Goal: Find specific fact: Find specific fact

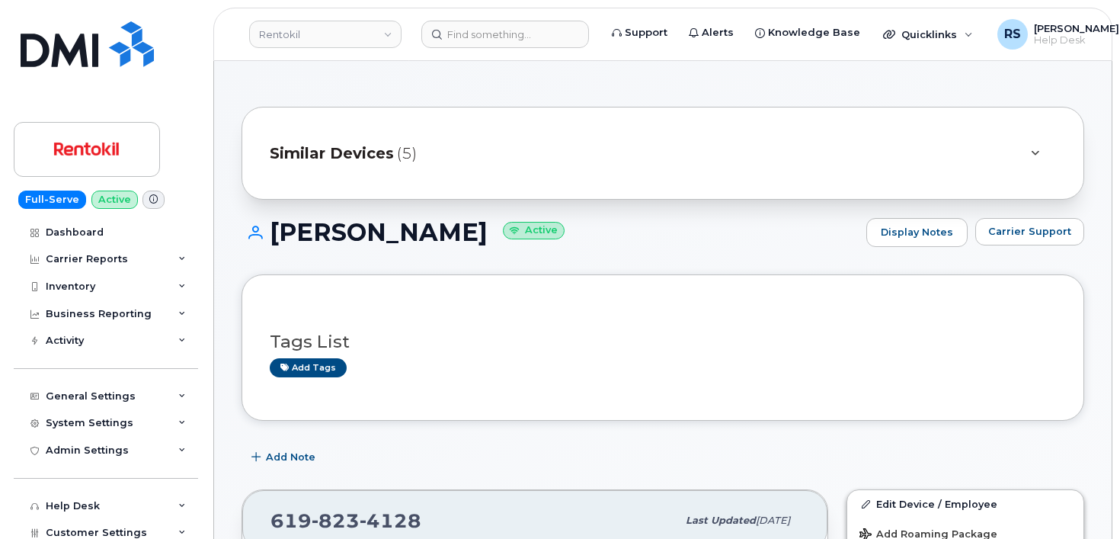
scroll to position [356, 0]
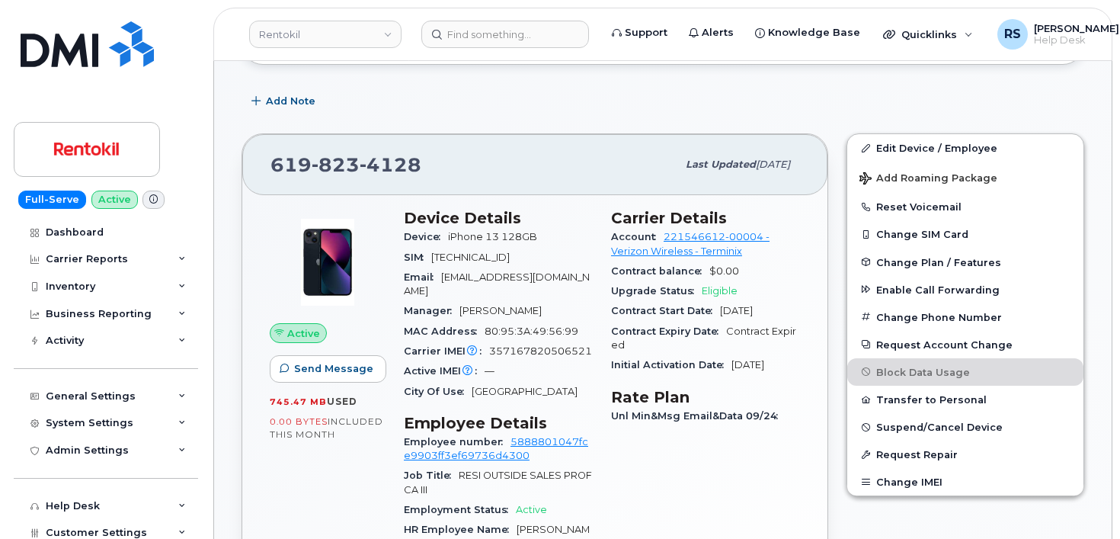
click at [13, 524] on div "Full-Serve Active Dashboard Carrier Reports Monthly Billing Data Daily Data Poo…" at bounding box center [103, 269] width 207 height 539
click at [463, 30] on input at bounding box center [505, 34] width 168 height 27
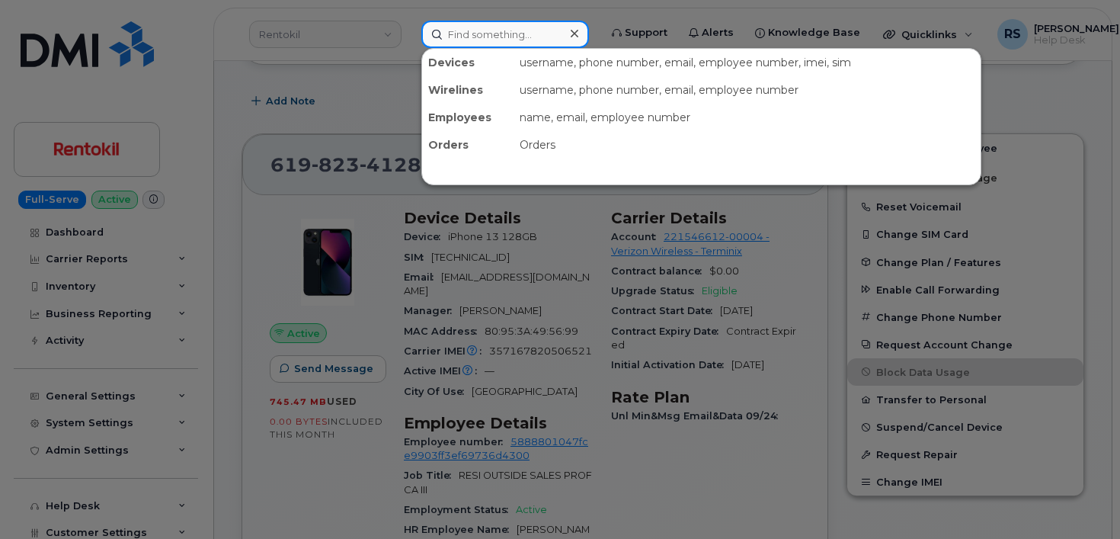
paste input "813-397-4950"
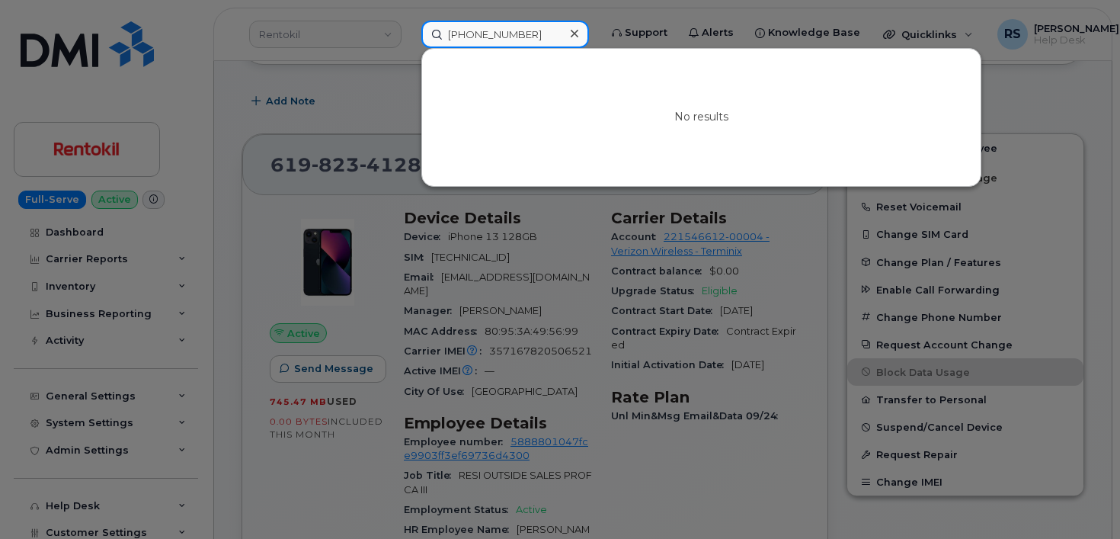
click at [498, 37] on input "813-397-4950" at bounding box center [505, 34] width 168 height 27
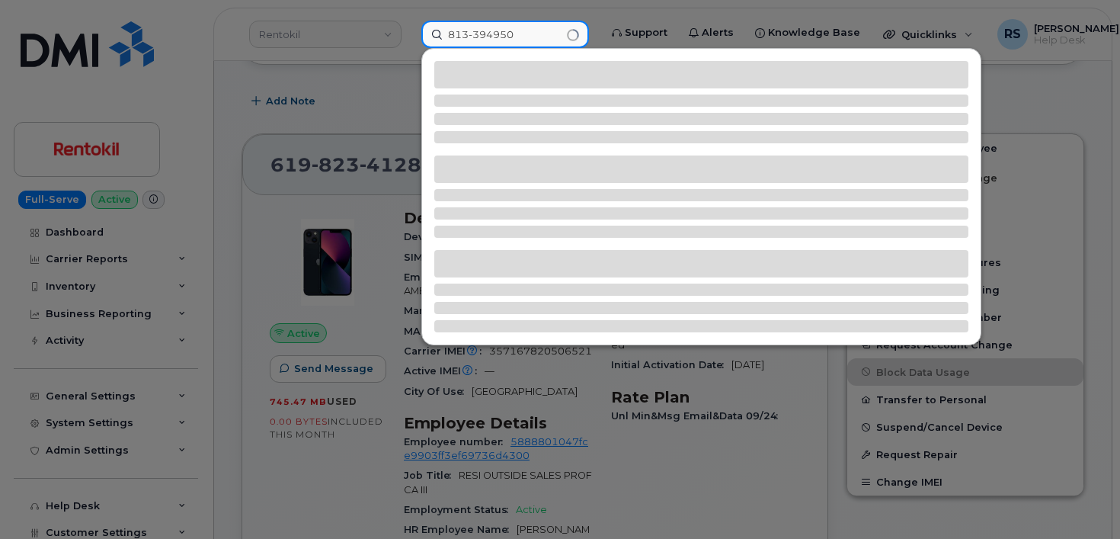
drag, startPoint x: 527, startPoint y: 31, endPoint x: 408, endPoint y: 33, distance: 118.1
click at [409, 33] on div "813-394950" at bounding box center [505, 34] width 192 height 27
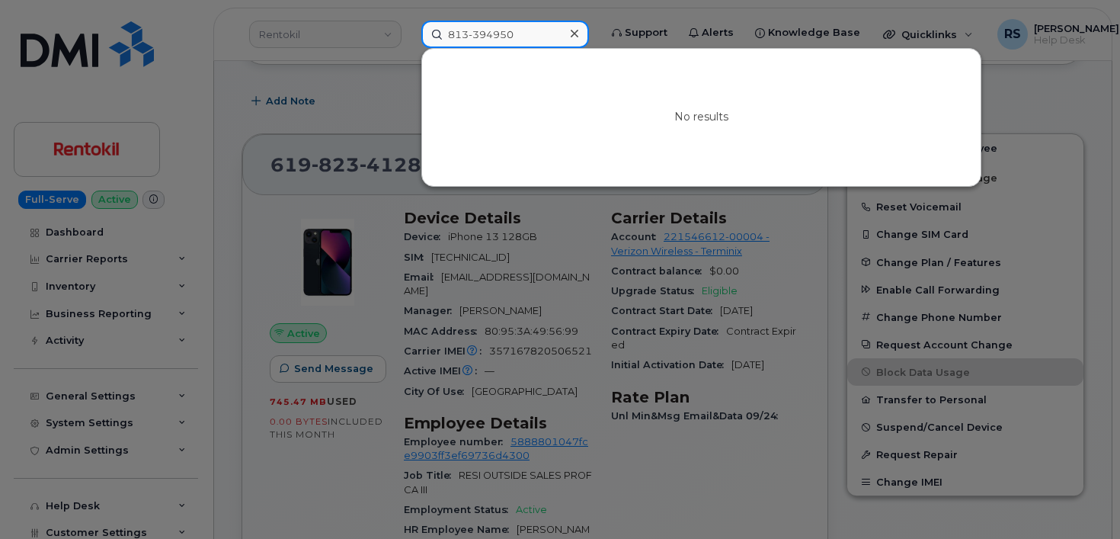
paste input "7-"
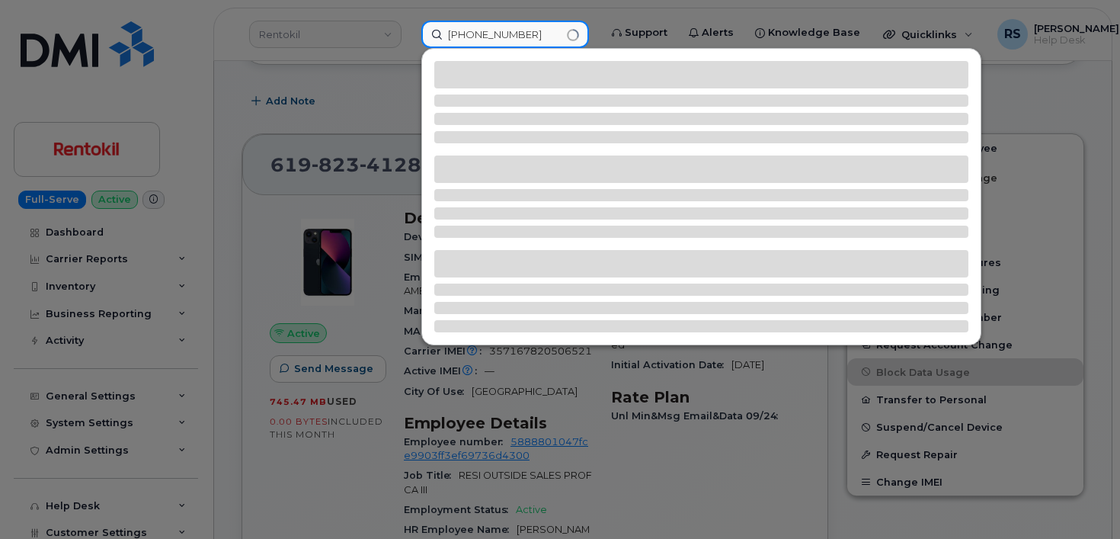
click at [497, 35] on input "813-397-4950" at bounding box center [505, 34] width 168 height 27
click at [473, 32] on input "813-3974950" at bounding box center [505, 34] width 168 height 27
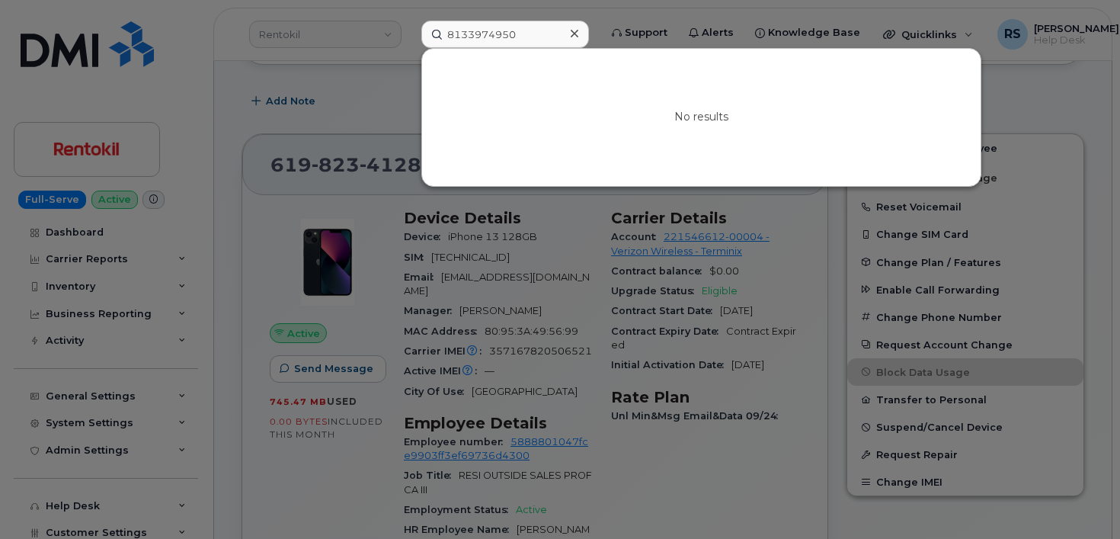
click at [13, 521] on div at bounding box center [560, 269] width 1120 height 539
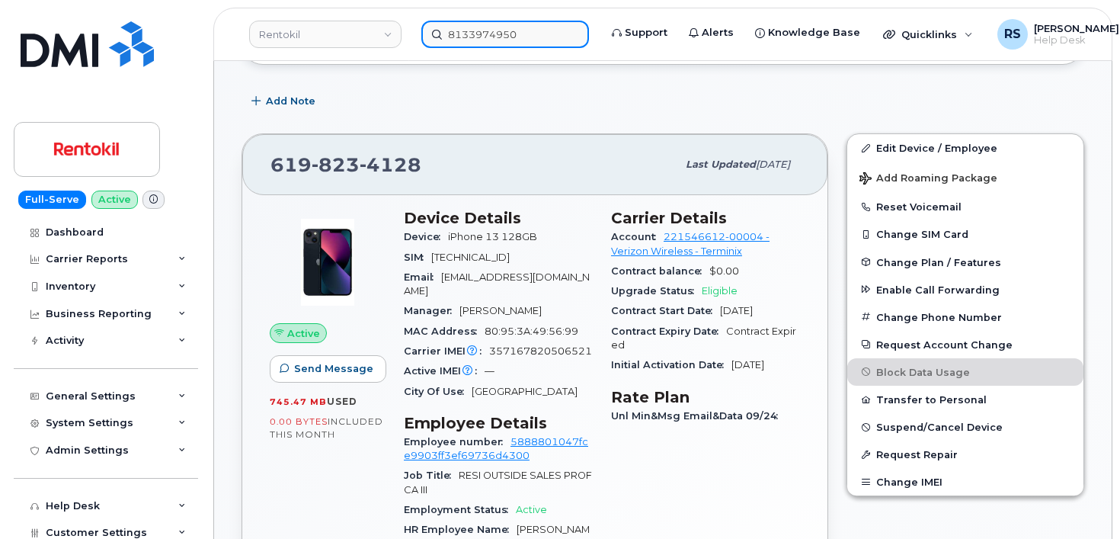
click at [473, 37] on input "8133974950" at bounding box center [505, 34] width 168 height 27
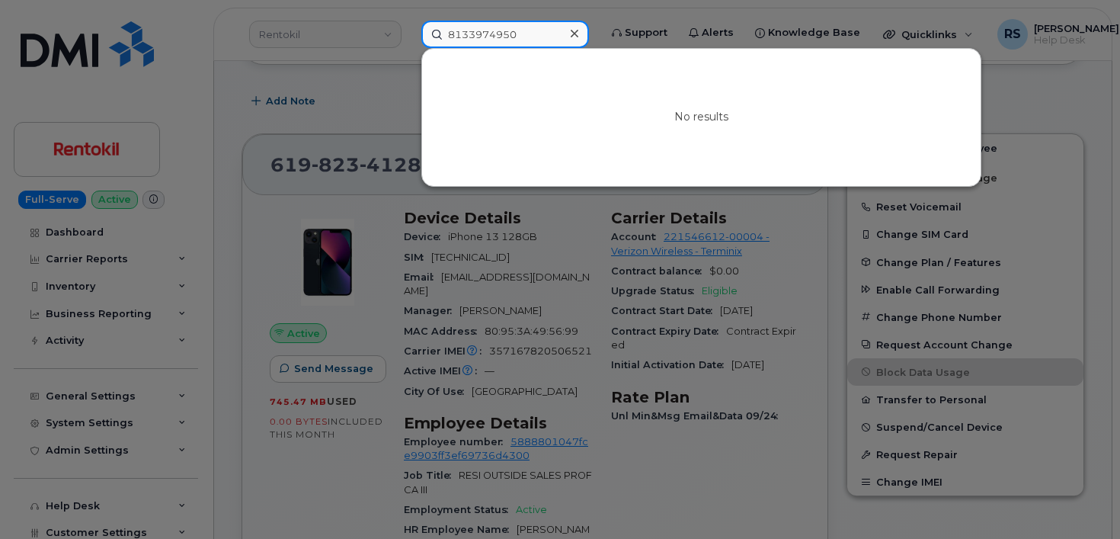
drag, startPoint x: 534, startPoint y: 29, endPoint x: 430, endPoint y: 29, distance: 104.4
click at [430, 29] on input "8133974950" at bounding box center [505, 34] width 168 height 27
paste input "[PERSON_NAME]"
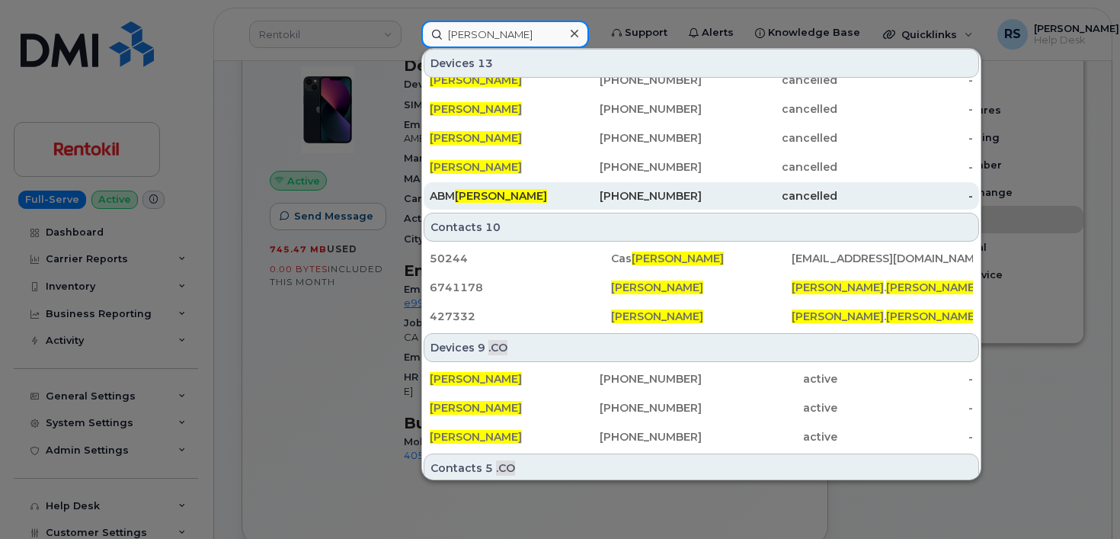
scroll to position [87, 0]
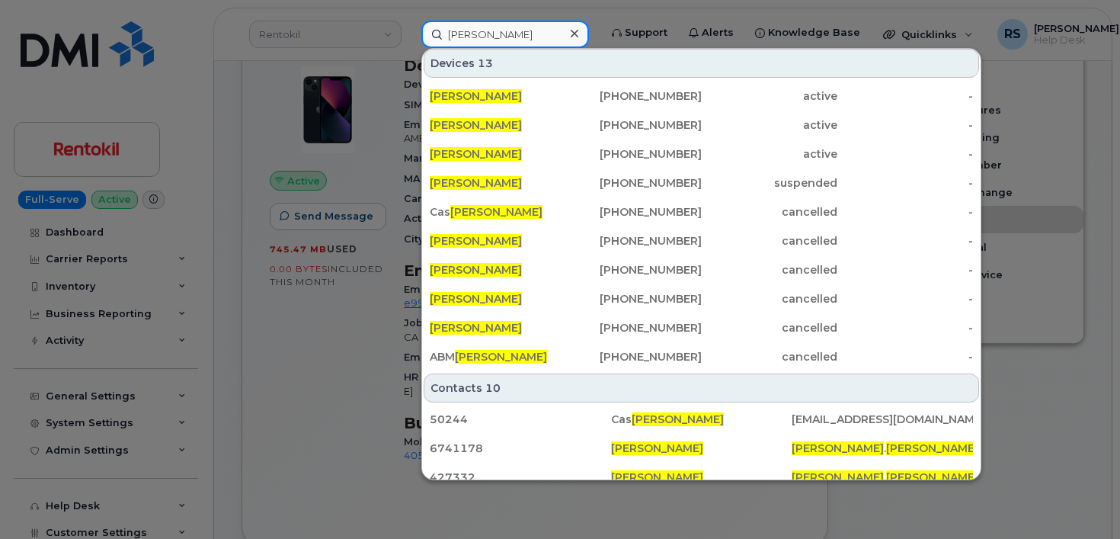
type input "[PERSON_NAME]"
click at [11, 465] on div at bounding box center [560, 269] width 1120 height 539
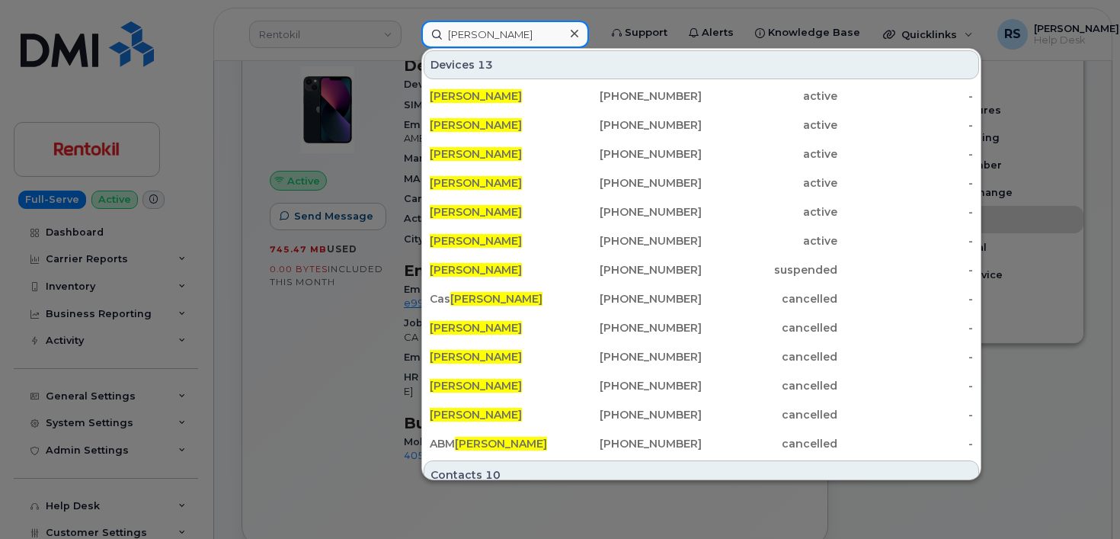
click at [562, 34] on input "[PERSON_NAME]" at bounding box center [505, 34] width 168 height 27
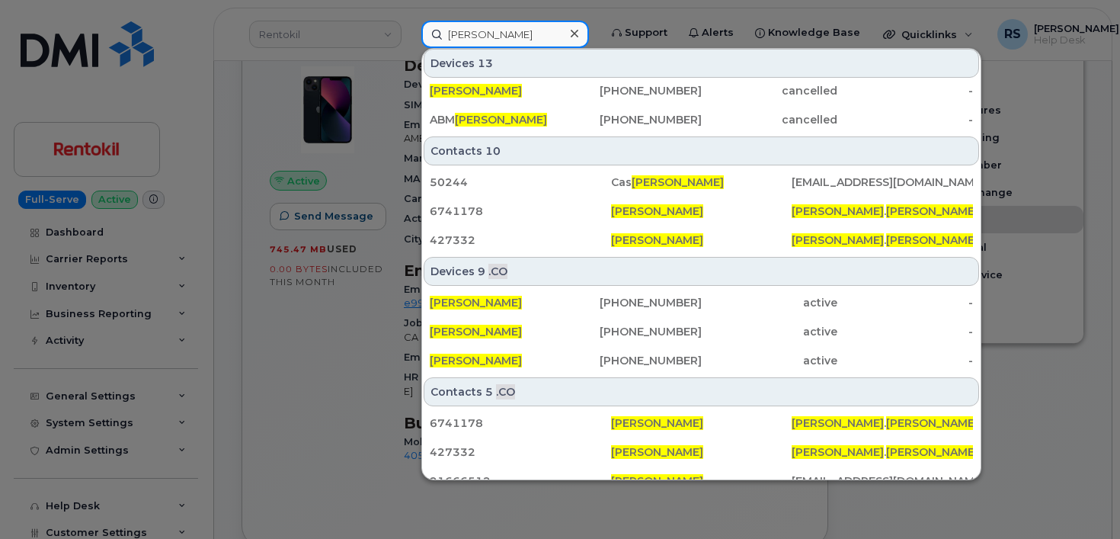
scroll to position [341, 0]
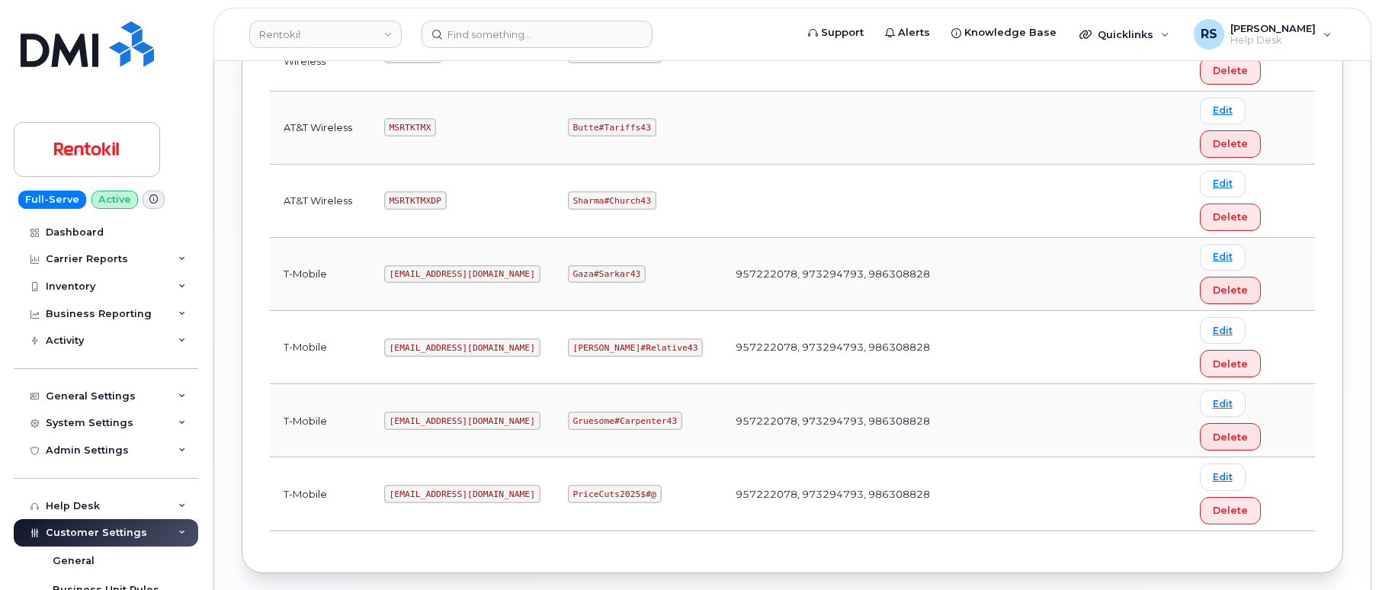
scroll to position [1372, 0]
drag, startPoint x: 392, startPoint y: 271, endPoint x: 511, endPoint y: 280, distance: 119.2
click at [511, 280] on td "Ms-rentokil@dminc.com" at bounding box center [462, 273] width 184 height 73
copy code "Ms-rentokil@dminc.com"
drag, startPoint x: 573, startPoint y: 271, endPoint x: 640, endPoint y: 277, distance: 67.3
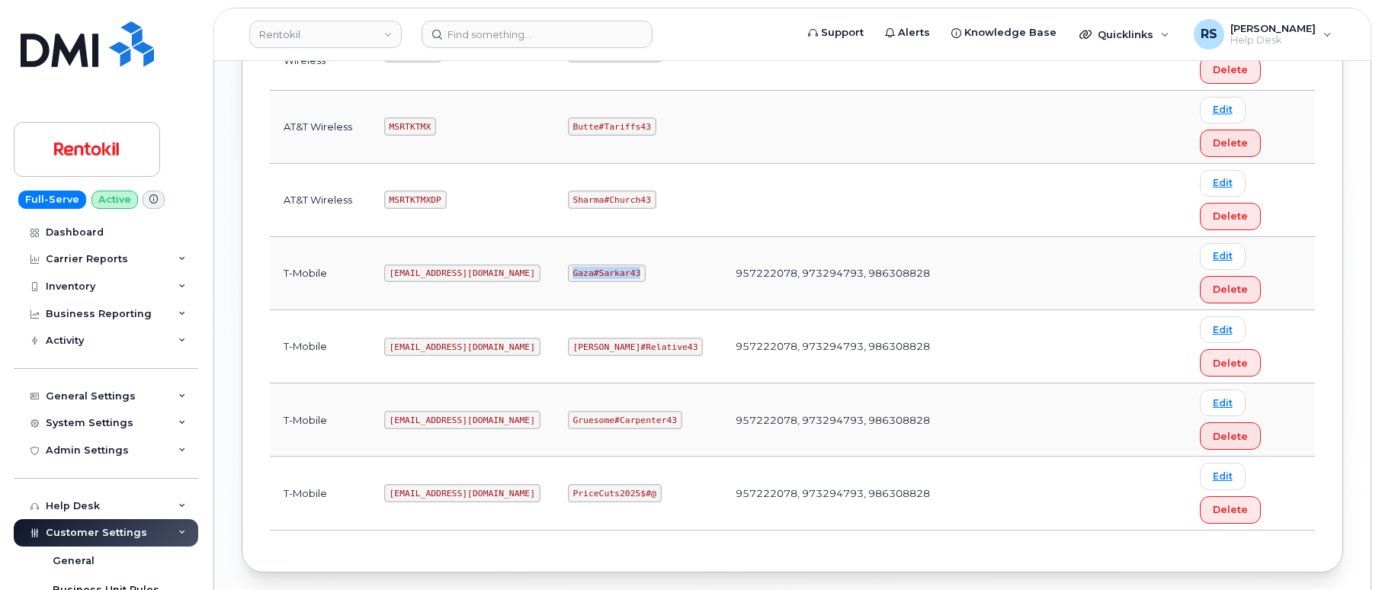
click at [640, 277] on td "Gaza#Sarkar43" at bounding box center [638, 273] width 168 height 73
copy code "Gaza#Sarkar43"
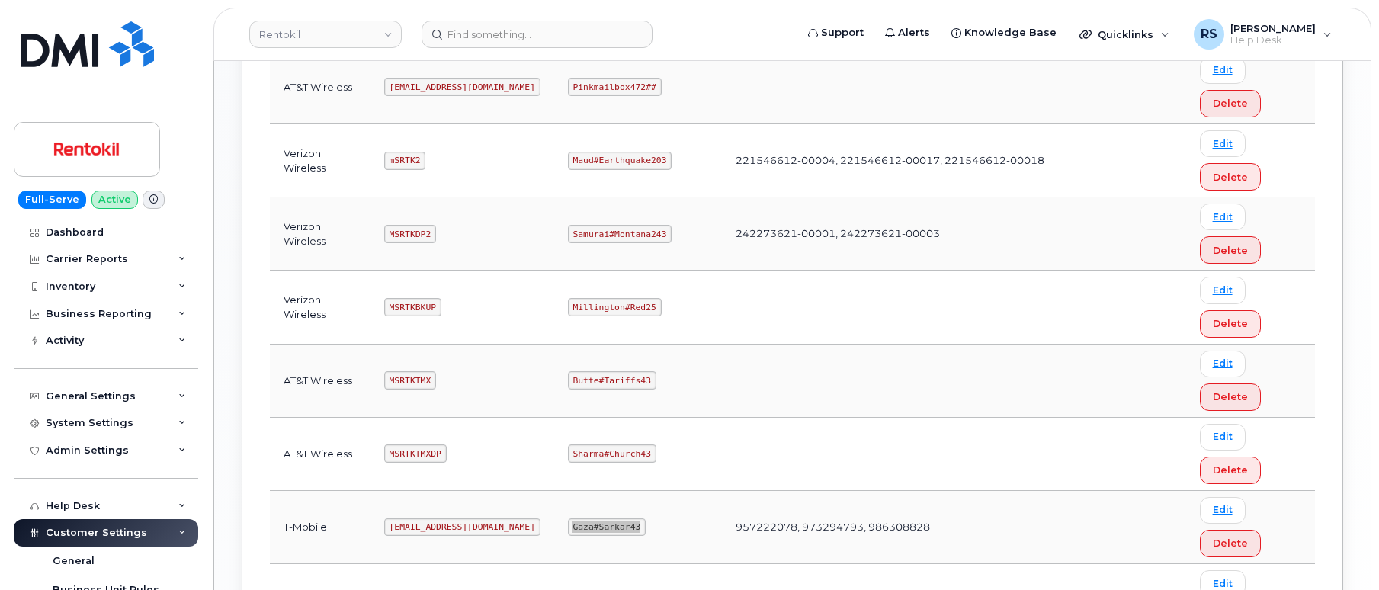
scroll to position [1067, 0]
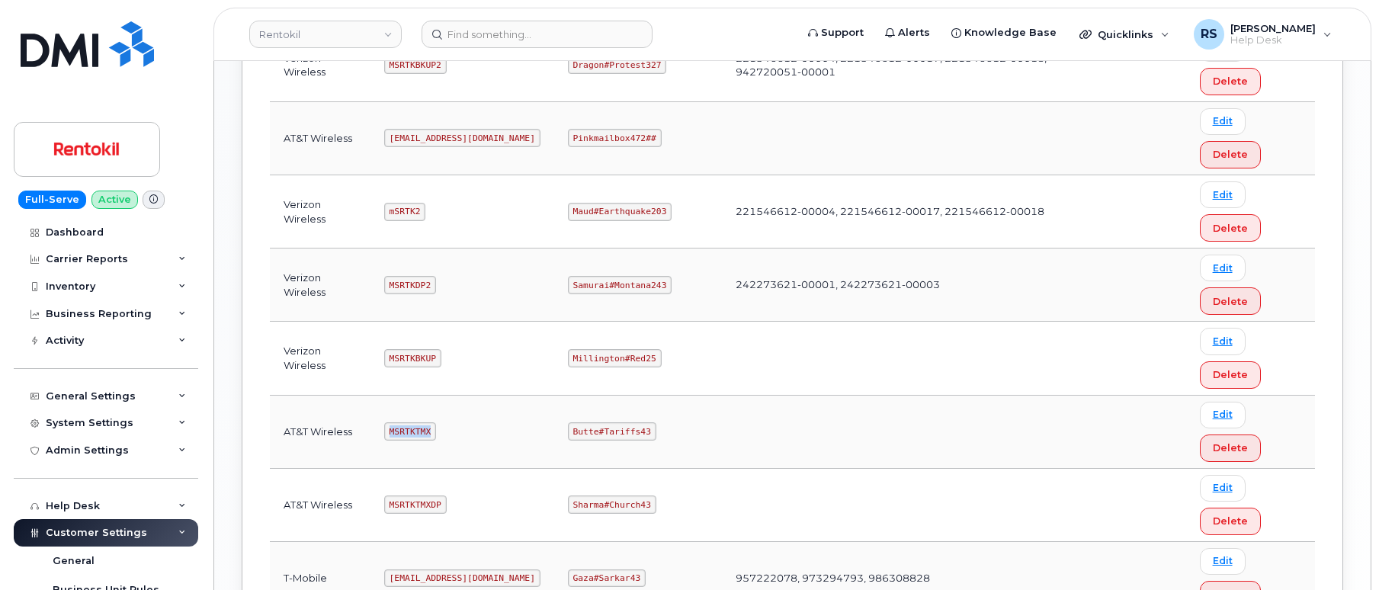
drag, startPoint x: 390, startPoint y: 428, endPoint x: 437, endPoint y: 435, distance: 47.0
click at [437, 435] on td "MSRTKTMX" at bounding box center [462, 432] width 184 height 73
copy code "MSRTKTMX"
drag, startPoint x: 572, startPoint y: 429, endPoint x: 649, endPoint y: 429, distance: 77.0
click at [649, 429] on td "Butte#Tariffs43" at bounding box center [638, 432] width 168 height 73
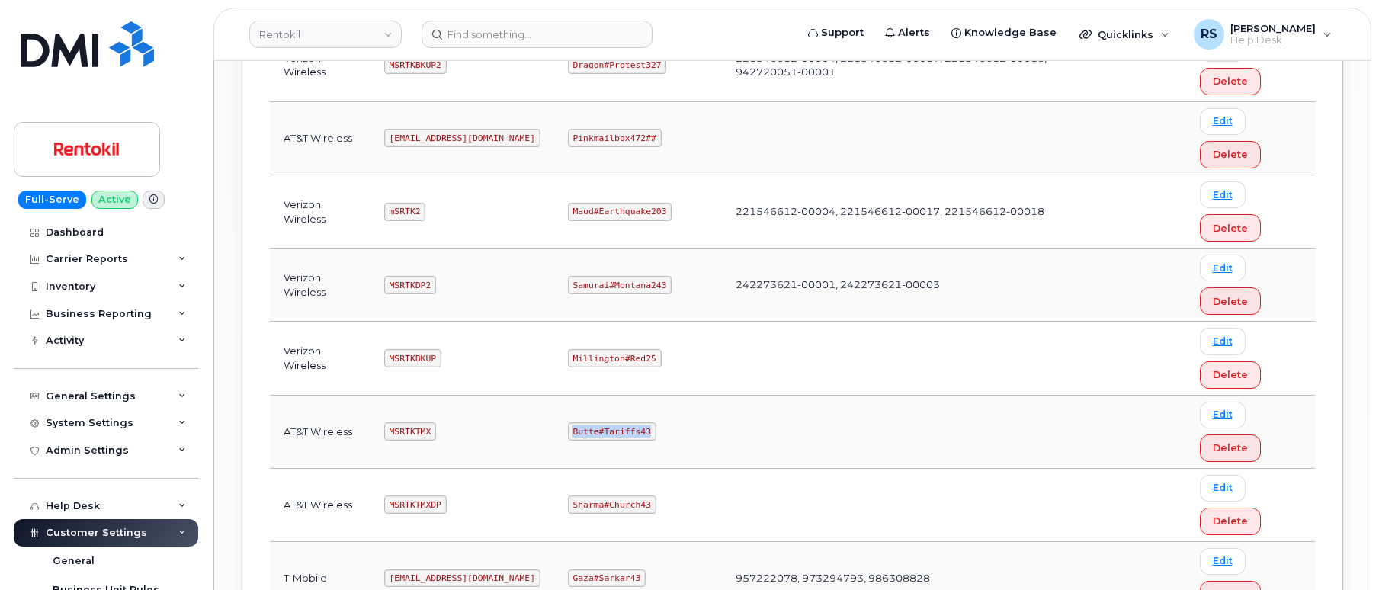
copy code "Butte#Tariffs43"
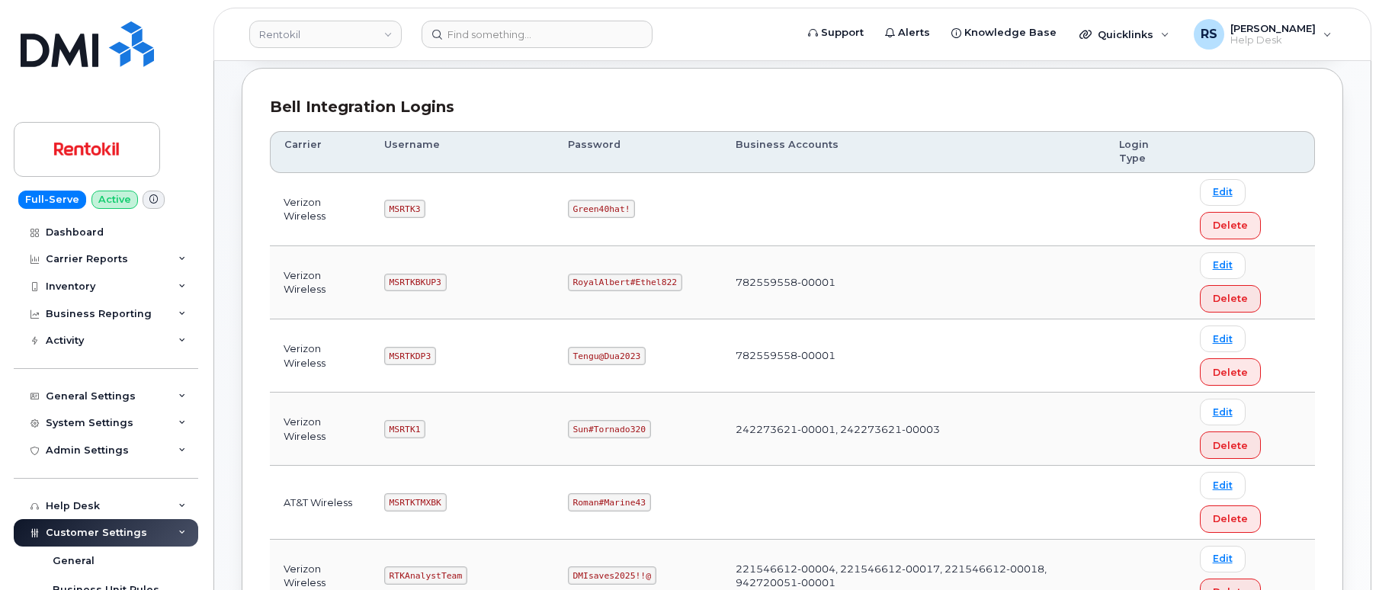
scroll to position [152, 0]
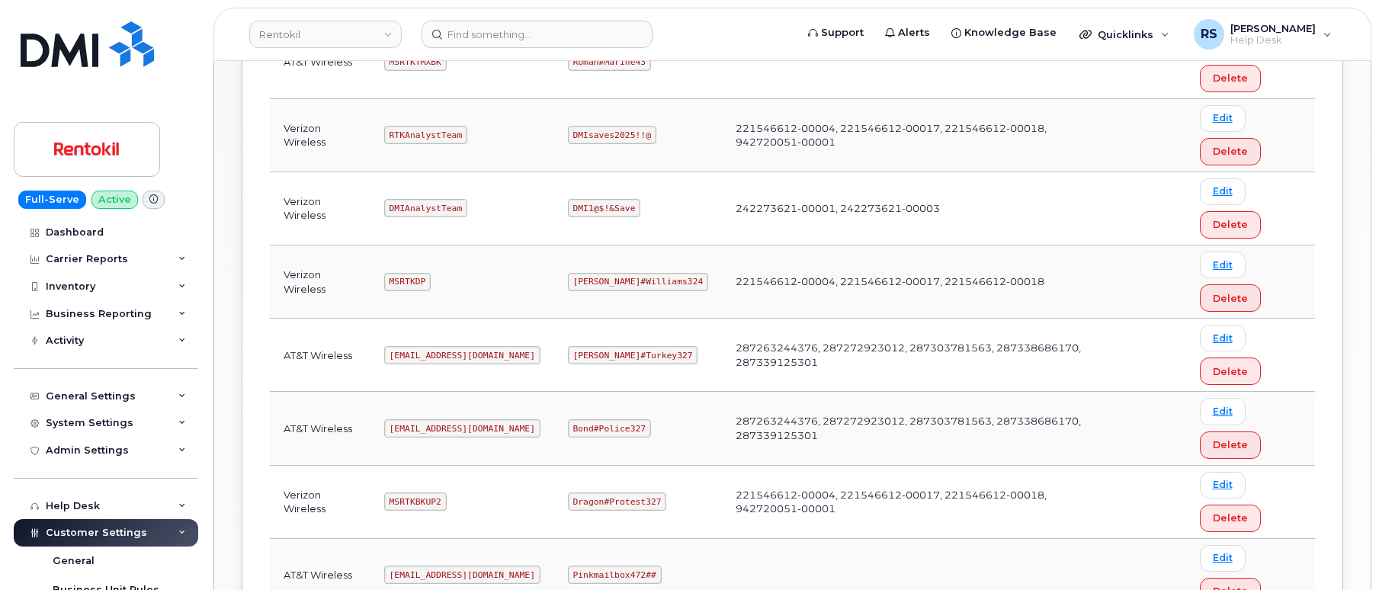
scroll to position [661, 0]
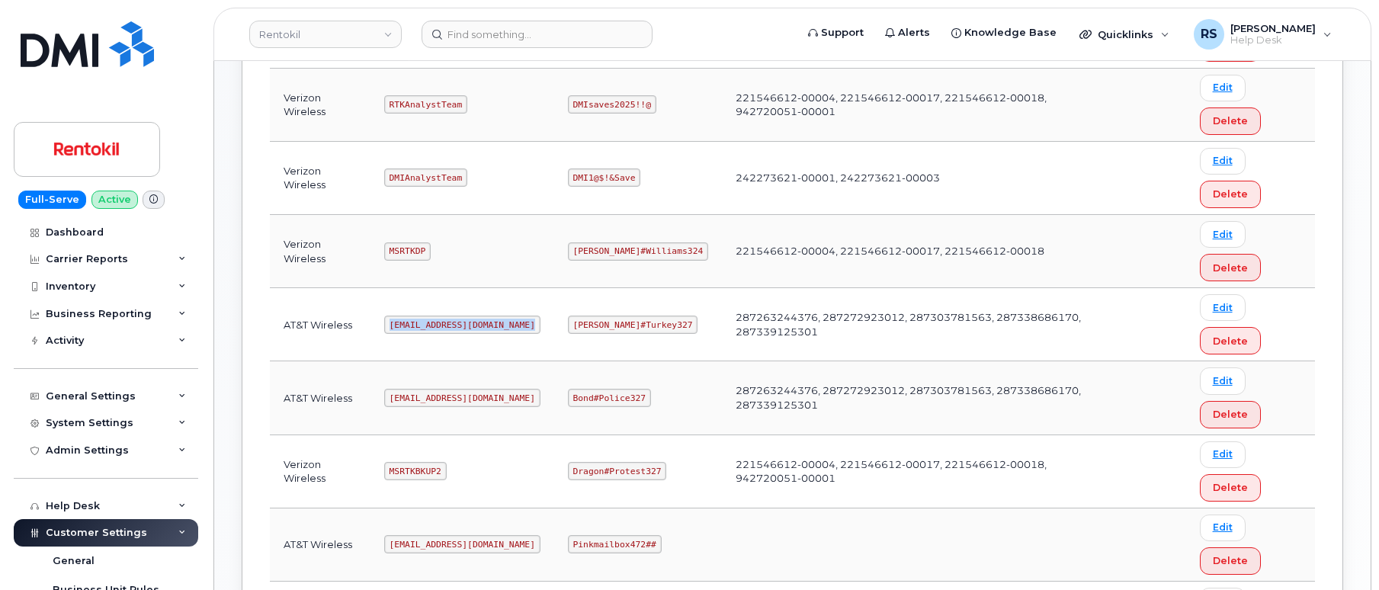
drag, startPoint x: 392, startPoint y: 327, endPoint x: 535, endPoint y: 333, distance: 143.4
click at [535, 333] on td "Ms-rentokil-backup@dminc.com" at bounding box center [462, 324] width 184 height 73
copy code "Ms-rentokil-backup@dminc.com"
drag, startPoint x: 574, startPoint y: 326, endPoint x: 649, endPoint y: 332, distance: 75.6
click at [649, 332] on code "George#Turkey327" at bounding box center [633, 325] width 130 height 18
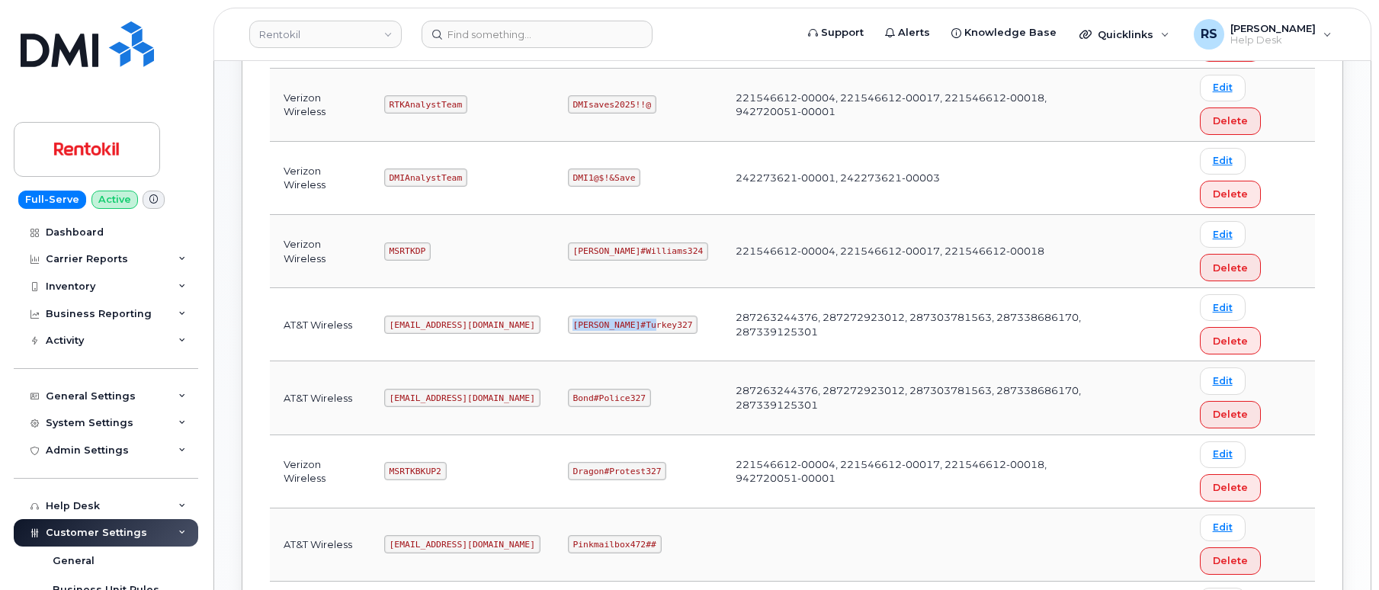
copy code "George#Turkey327"
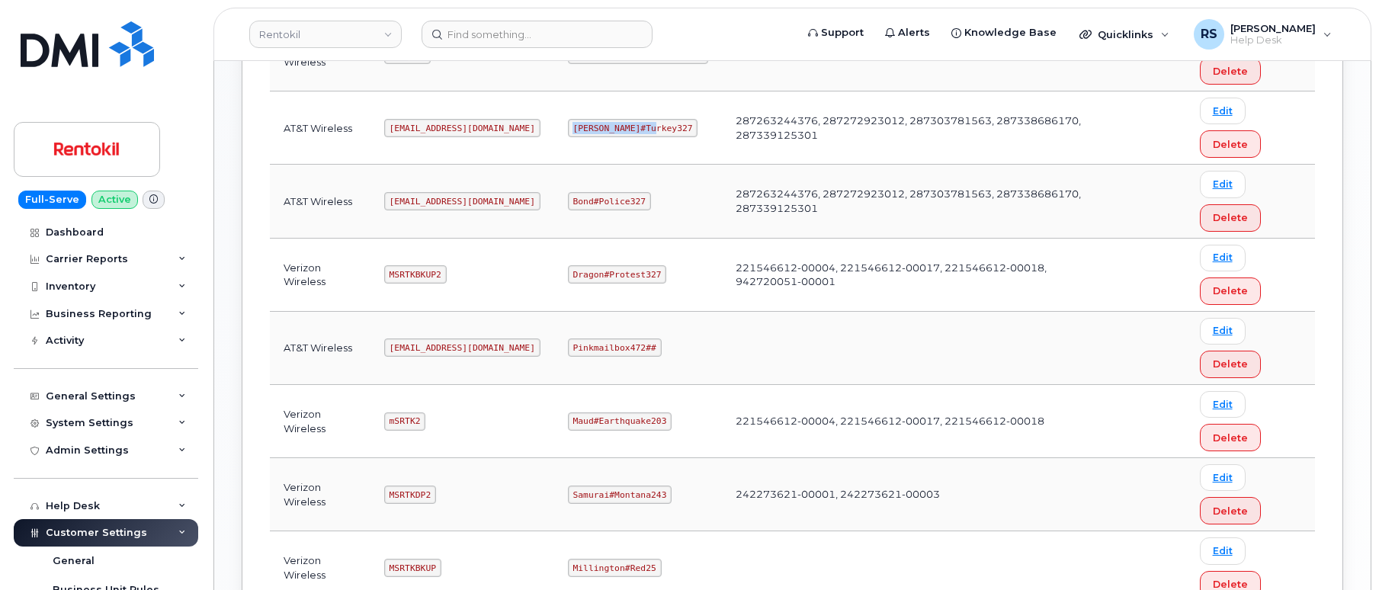
scroll to position [863, 0]
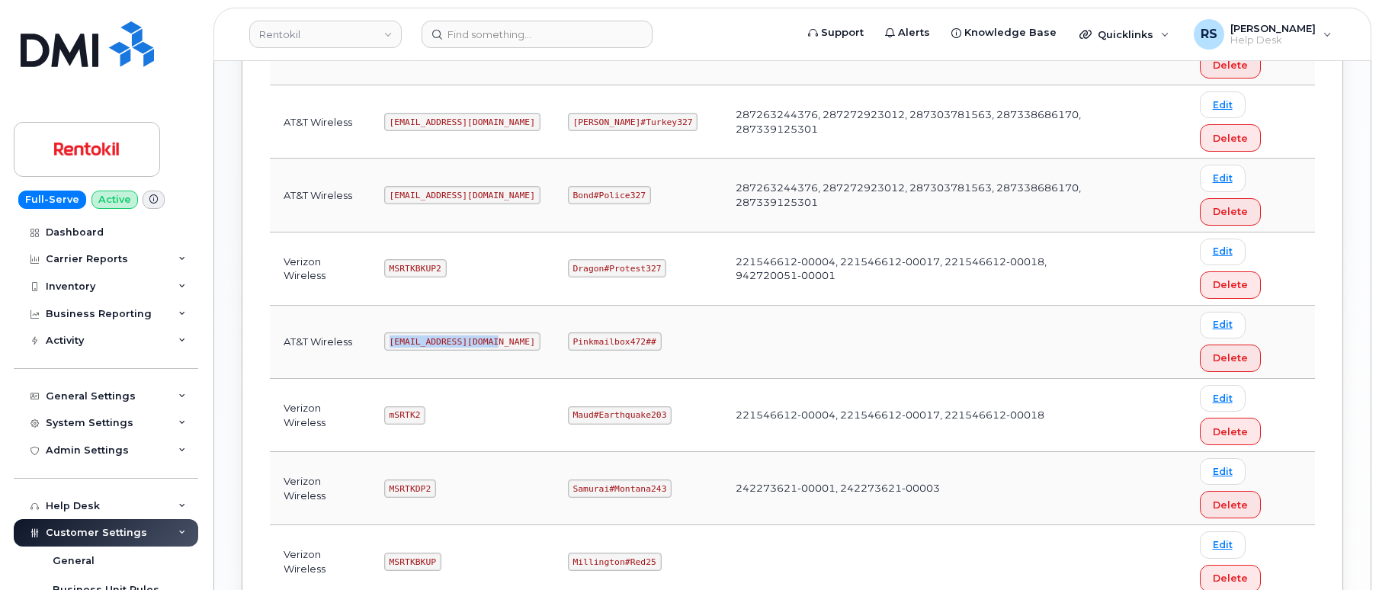
drag, startPoint x: 390, startPoint y: 340, endPoint x: 503, endPoint y: 353, distance: 113.5
click at [503, 353] on td "Ms-rentokil@dminc.com" at bounding box center [462, 342] width 184 height 73
copy code "Ms-rentokil@dminc.com"
drag, startPoint x: 572, startPoint y: 341, endPoint x: 642, endPoint y: 352, distance: 71.0
click at [642, 352] on td "Pinkmailbox472##" at bounding box center [638, 342] width 168 height 73
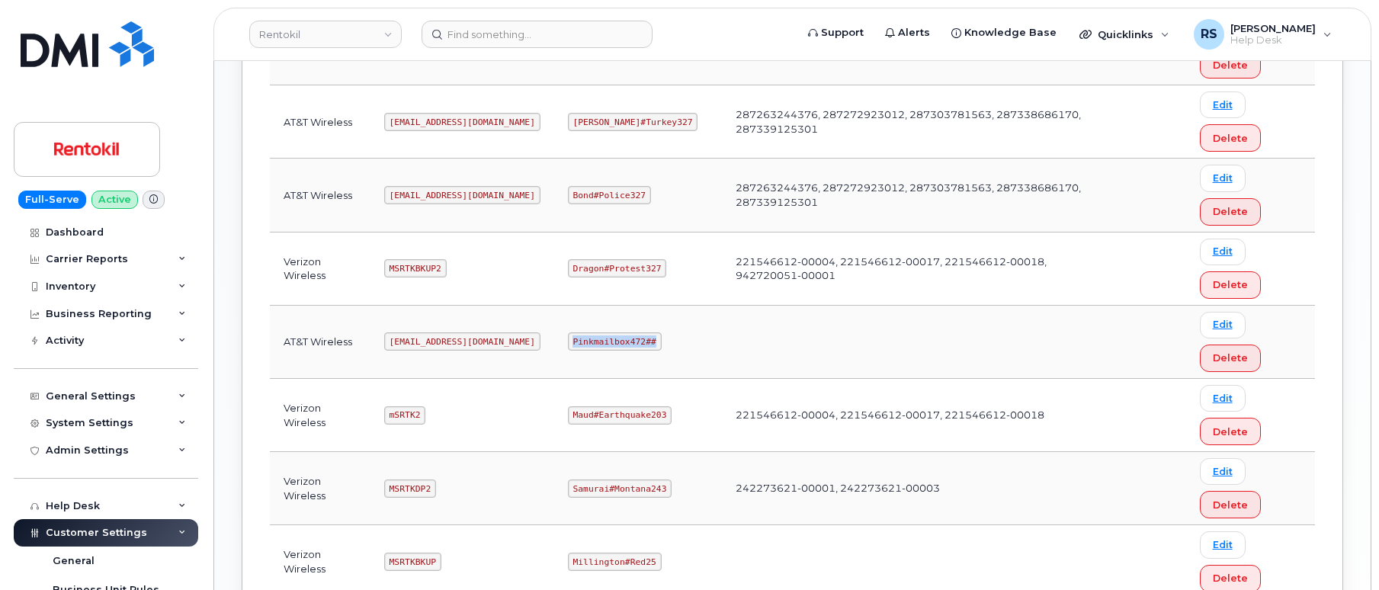
copy code "Pinkmailbox472##"
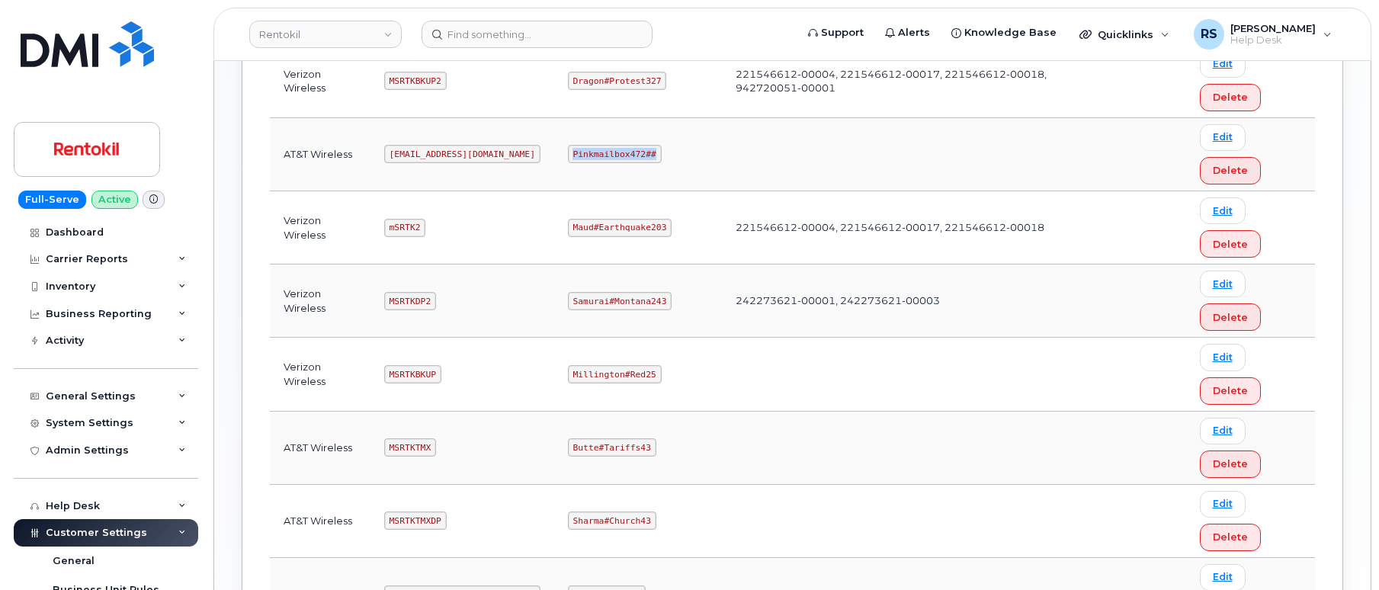
scroll to position [1067, 0]
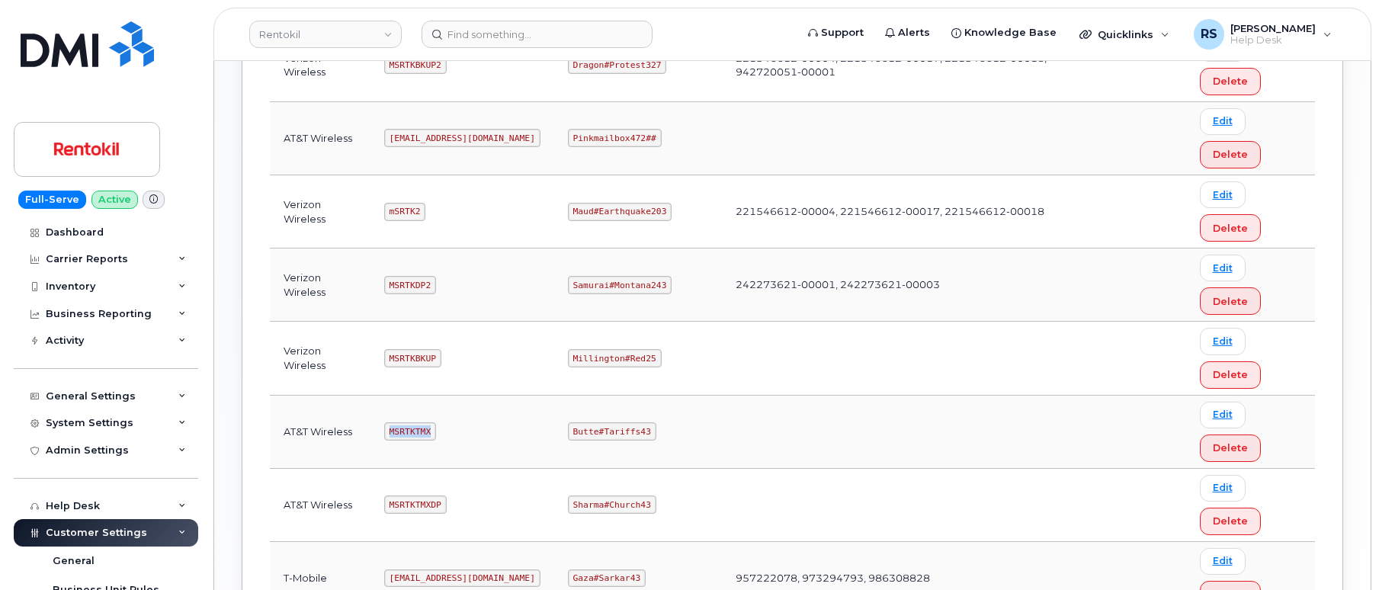
drag, startPoint x: 389, startPoint y: 430, endPoint x: 438, endPoint y: 443, distance: 50.5
click at [438, 443] on td "MSRTKTMX" at bounding box center [462, 432] width 184 height 73
copy code "MSRTKTMX"
drag, startPoint x: 572, startPoint y: 431, endPoint x: 660, endPoint y: 435, distance: 87.7
click at [660, 435] on td "Butte#Tariffs43" at bounding box center [638, 432] width 168 height 73
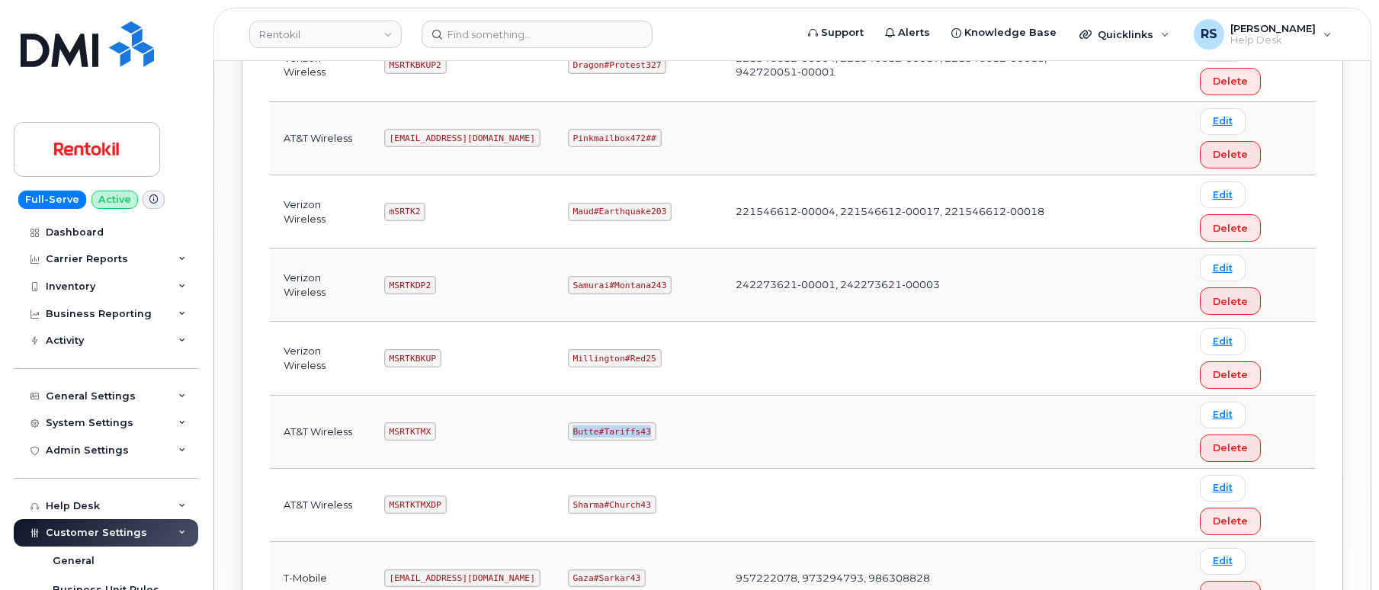
copy code "Butte#Tariffs43"
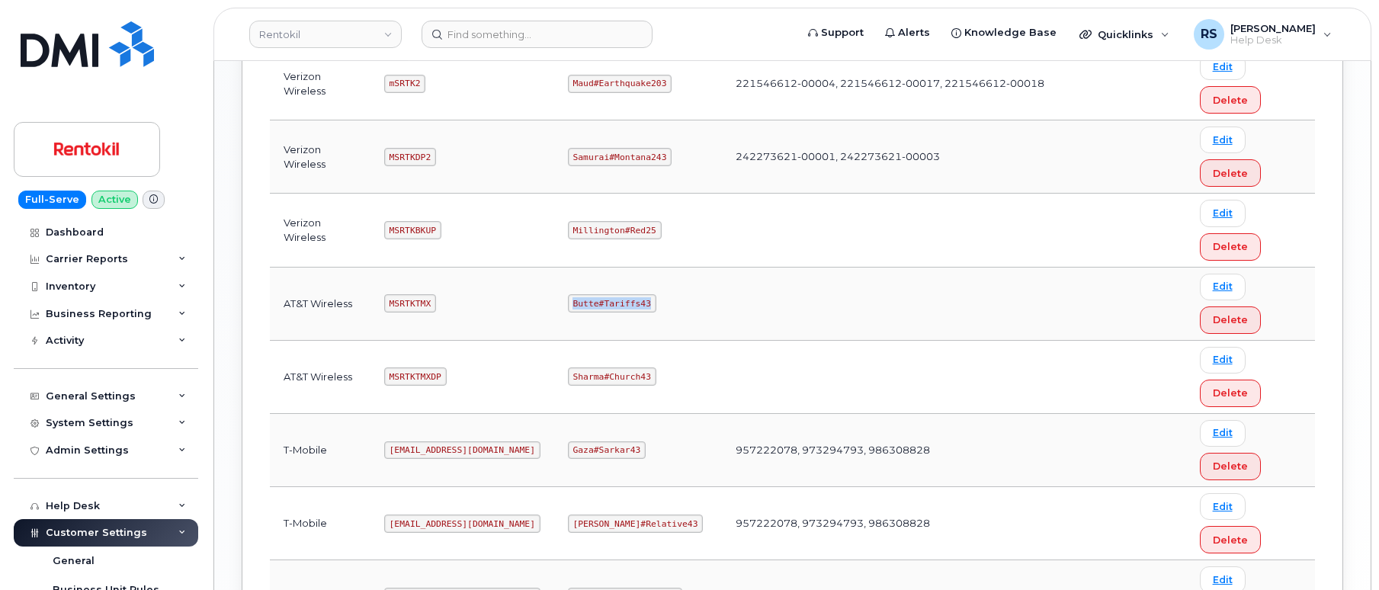
scroll to position [1189, 0]
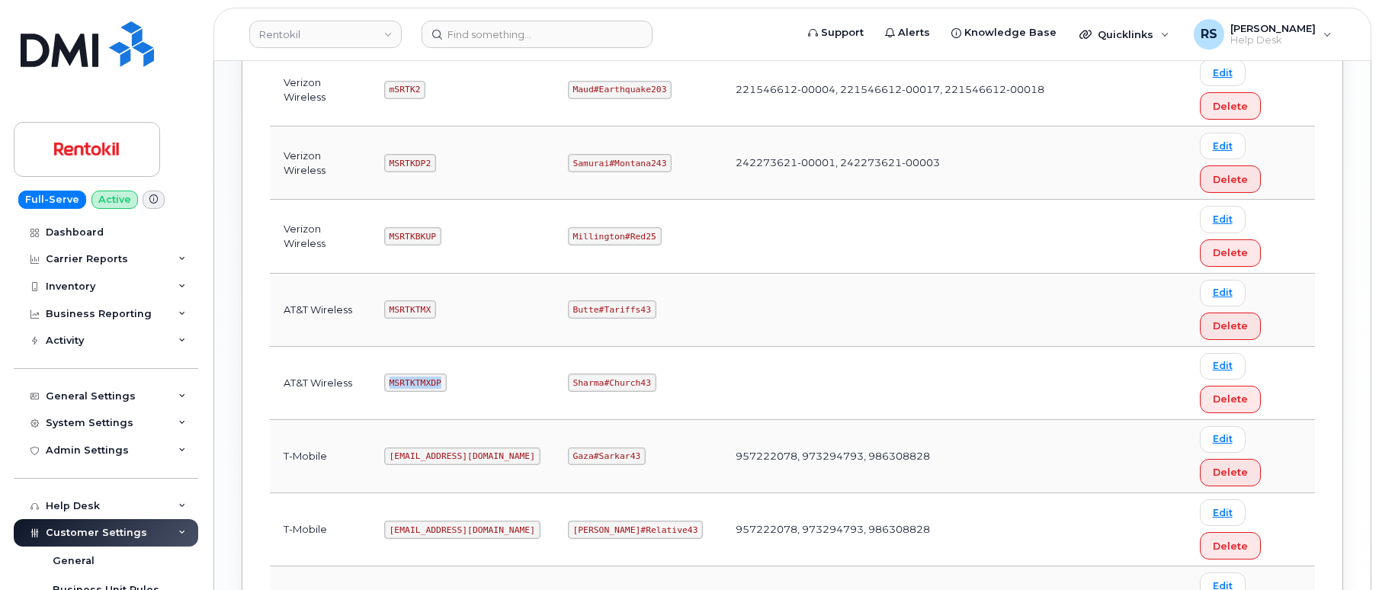
drag, startPoint x: 392, startPoint y: 380, endPoint x: 465, endPoint y: 381, distance: 73.2
click at [465, 381] on td "MSRTKTMXDP" at bounding box center [462, 383] width 184 height 73
drag, startPoint x: 572, startPoint y: 379, endPoint x: 688, endPoint y: 386, distance: 116.1
click at [688, 386] on tr "AT&T Wireless MSRTKTMXDP Sharma#Church43 Edit Delete" at bounding box center [792, 383] width 1045 height 73
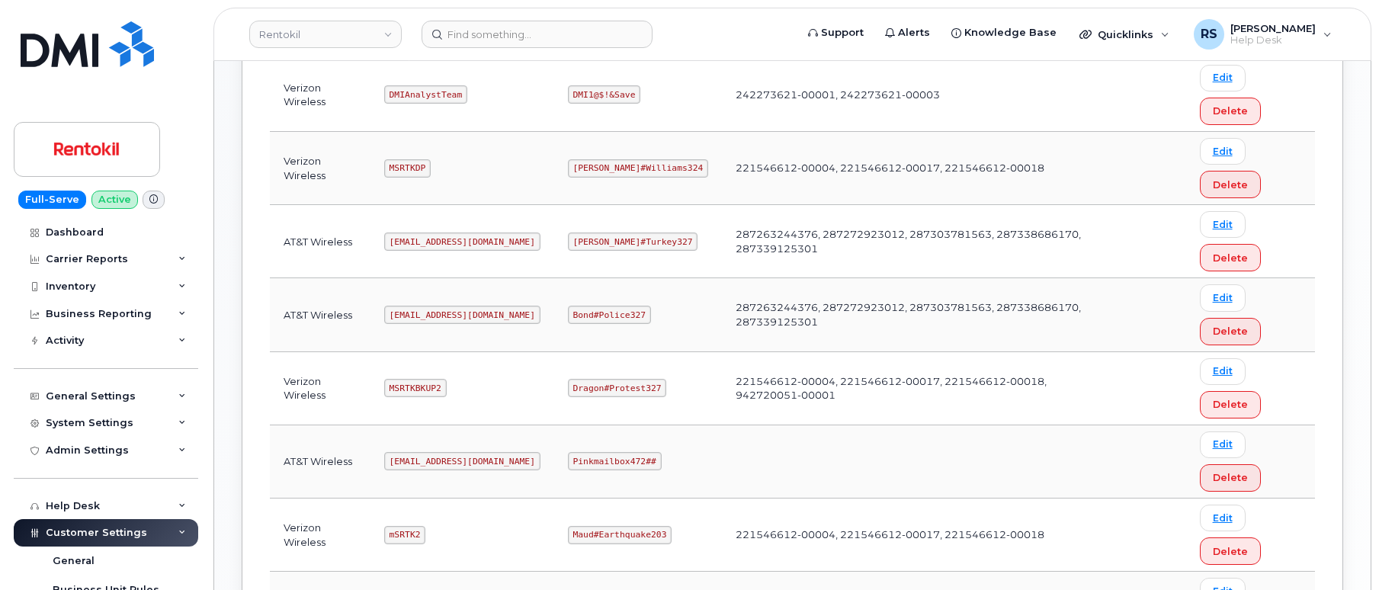
scroll to position [732, 0]
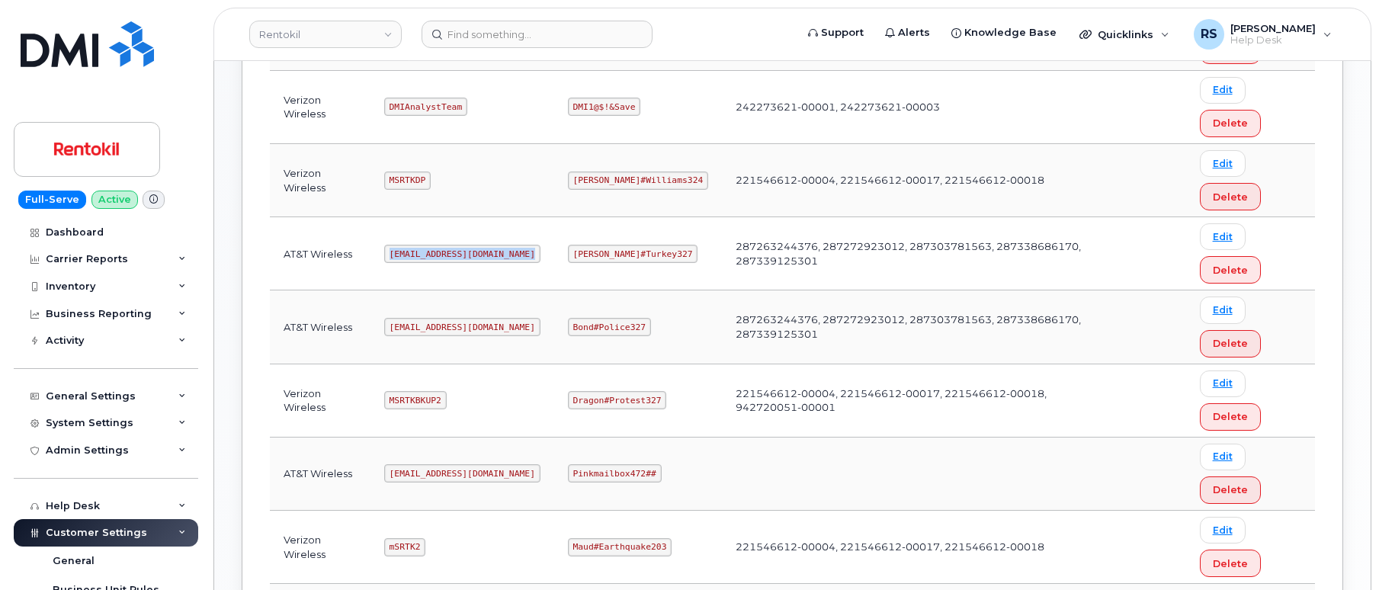
drag, startPoint x: 393, startPoint y: 250, endPoint x: 554, endPoint y: 251, distance: 160.8
click at [554, 251] on tr "AT&T Wireless Ms-rentokil-backup@dminc.com George#Turkey327 287263244376, 28727…" at bounding box center [792, 253] width 1045 height 73
click at [622, 287] on td "George#Turkey327" at bounding box center [638, 253] width 168 height 73
drag, startPoint x: 575, startPoint y: 254, endPoint x: 649, endPoint y: 260, distance: 74.9
click at [649, 260] on code "George#Turkey327" at bounding box center [633, 254] width 130 height 18
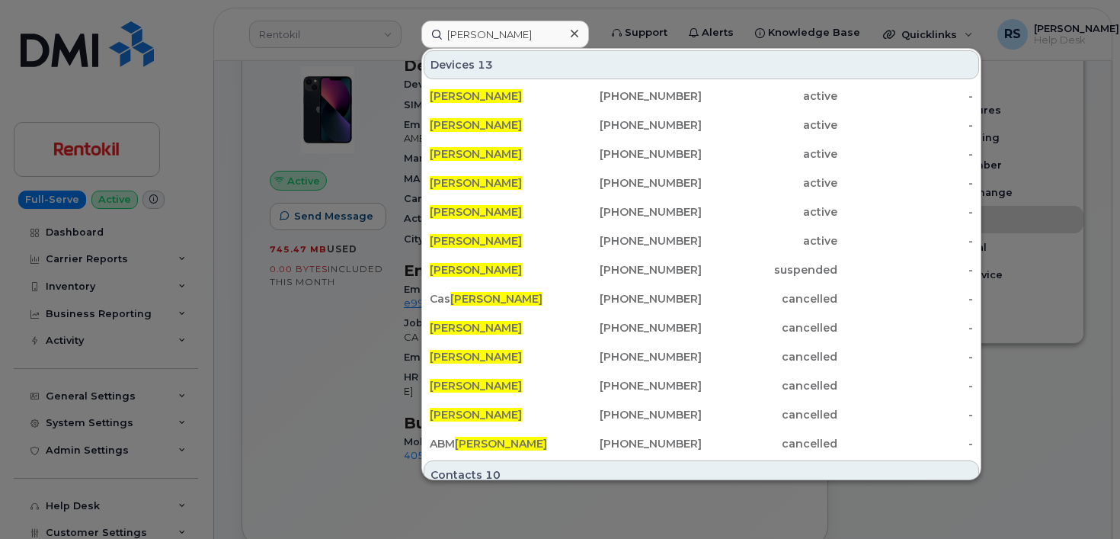
scroll to position [341, 0]
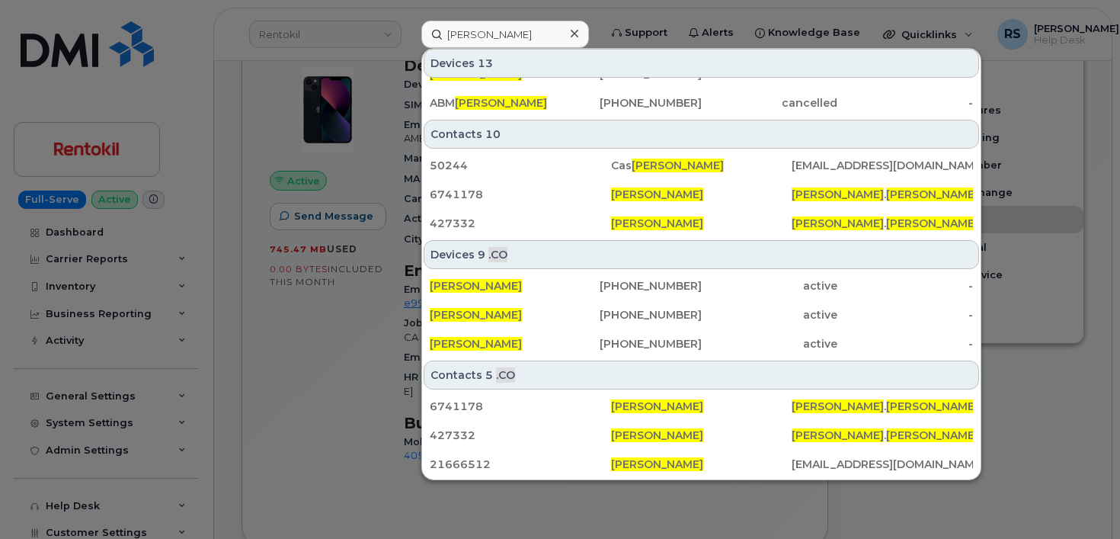
click at [11, 526] on div at bounding box center [560, 269] width 1120 height 539
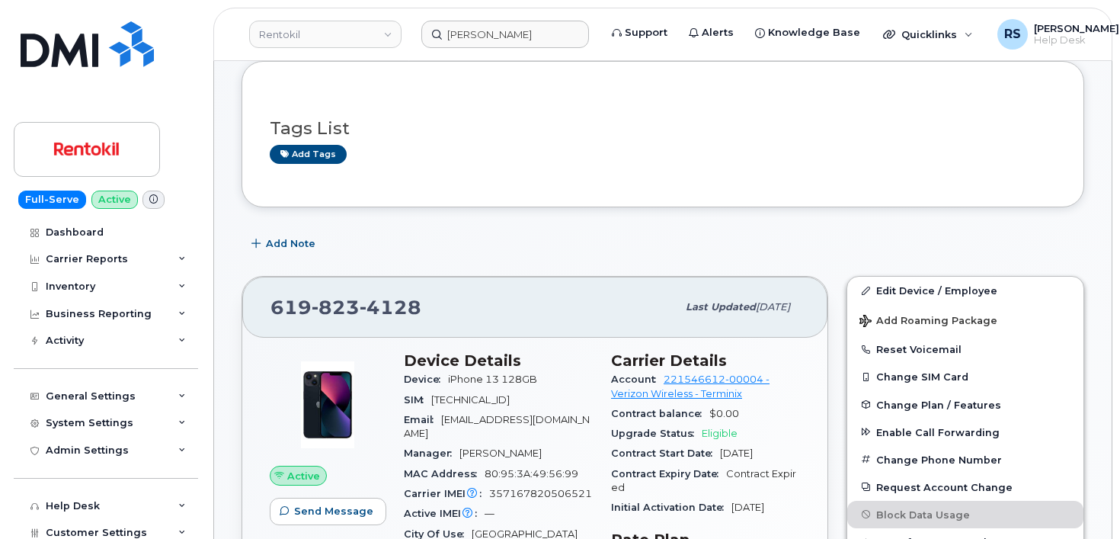
scroll to position [203, 0]
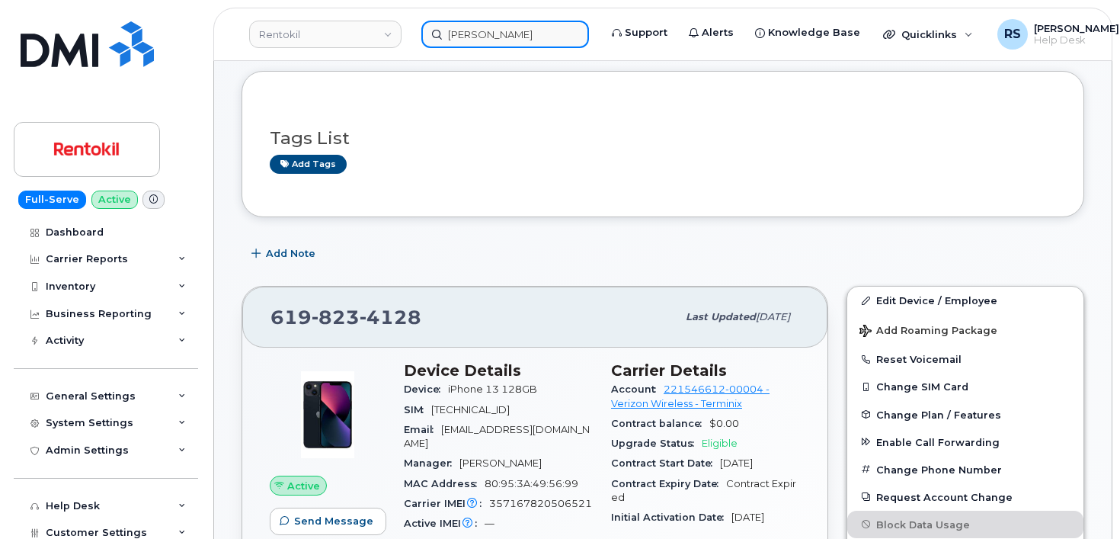
click at [556, 34] on input "[PERSON_NAME]" at bounding box center [505, 34] width 168 height 27
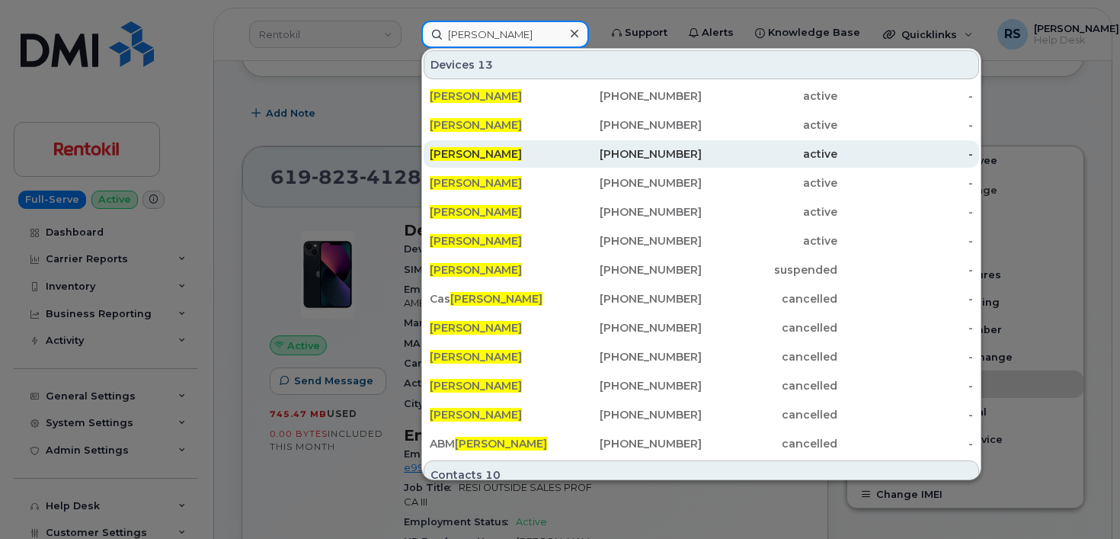
scroll to position [101, 0]
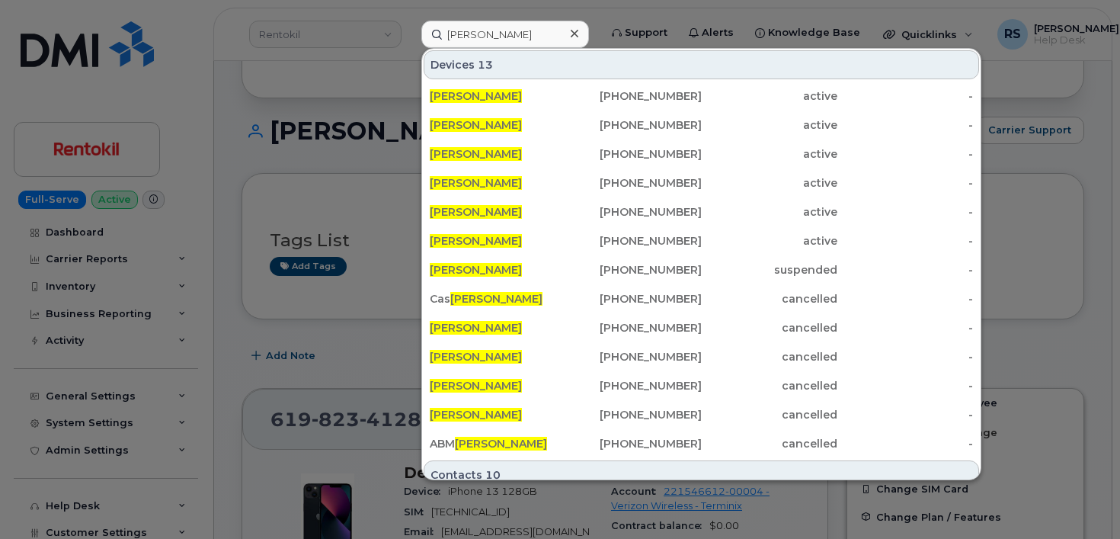
click at [9, 516] on div at bounding box center [560, 269] width 1120 height 539
drag, startPoint x: 545, startPoint y: 37, endPoint x: 496, endPoint y: 53, distance: 51.1
click at [409, 35] on div "Sandra Rodriguez Devices 13 SANDRA RODRIGUEZ 312-881-9773 active - SANDRA RODRI…" at bounding box center [505, 34] width 192 height 27
paste input "[PERSON_NAME][EMAIL_ADDRESS][PERSON_NAME][DOMAIN_NAME]"
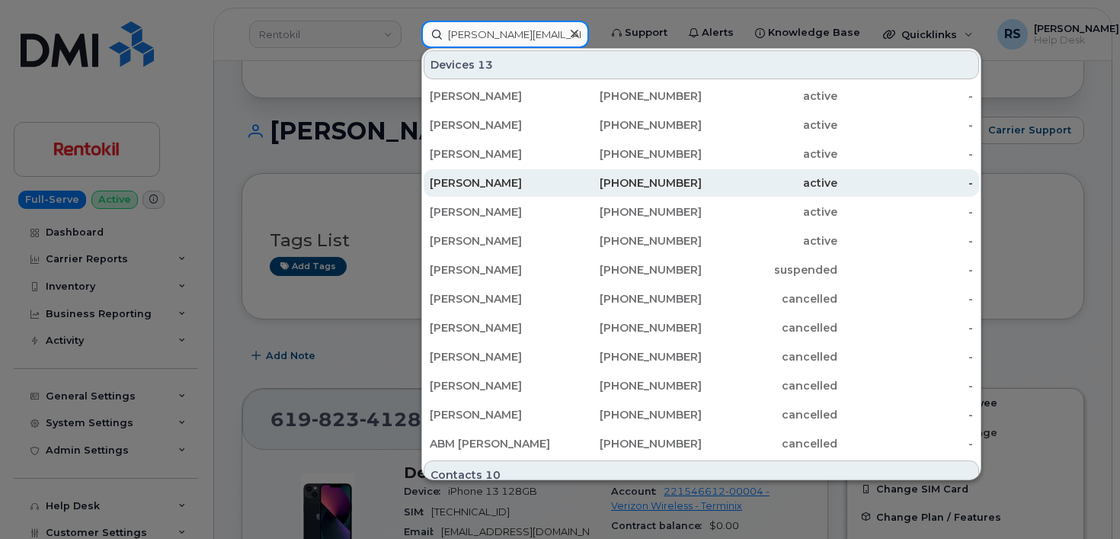
scroll to position [0, 9]
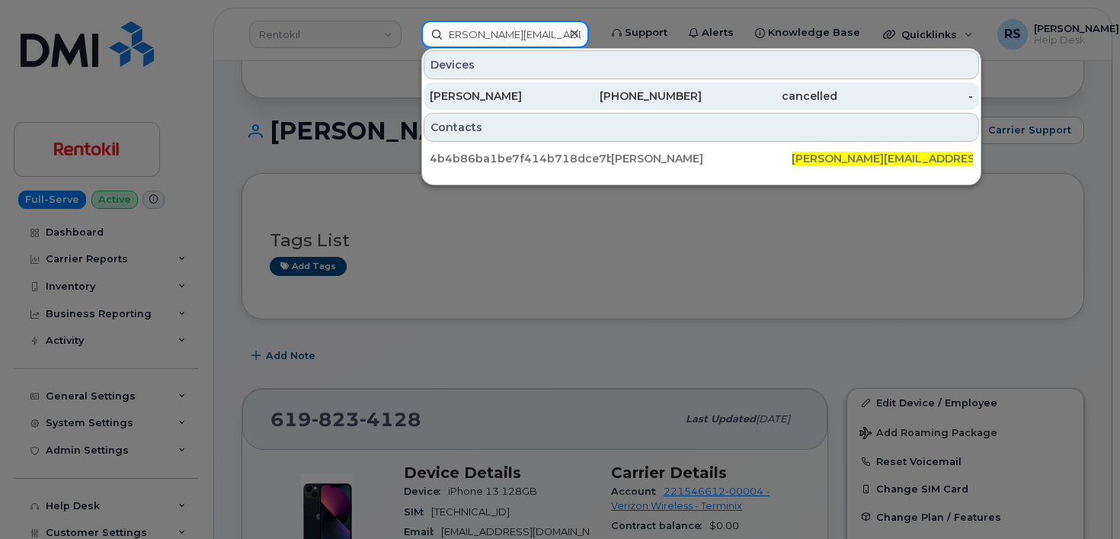
type input "[PERSON_NAME][EMAIL_ADDRESS][PERSON_NAME][DOMAIN_NAME]"
click at [497, 91] on div "[PERSON_NAME]" at bounding box center [498, 95] width 136 height 15
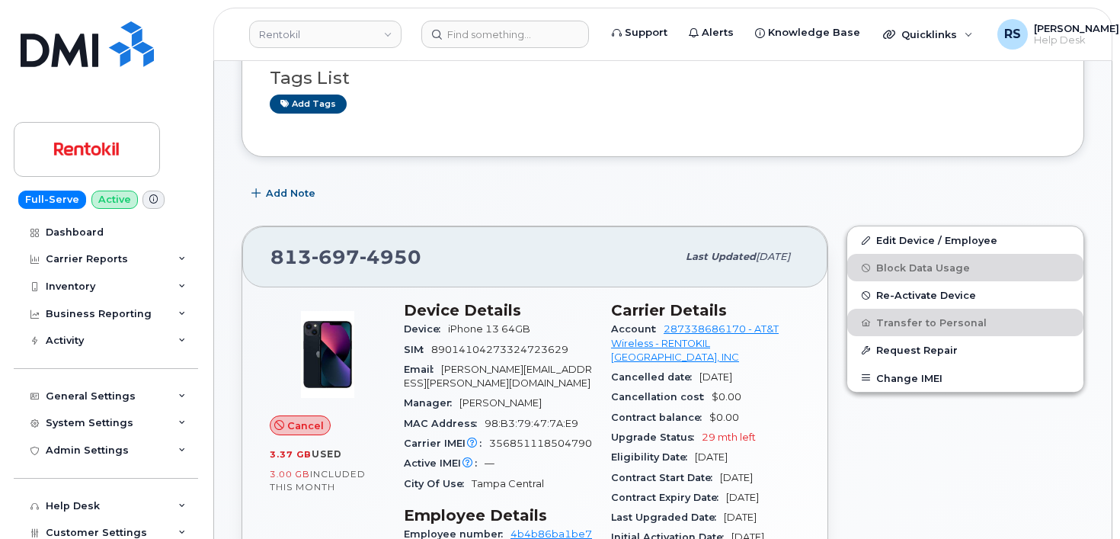
scroll to position [152, 0]
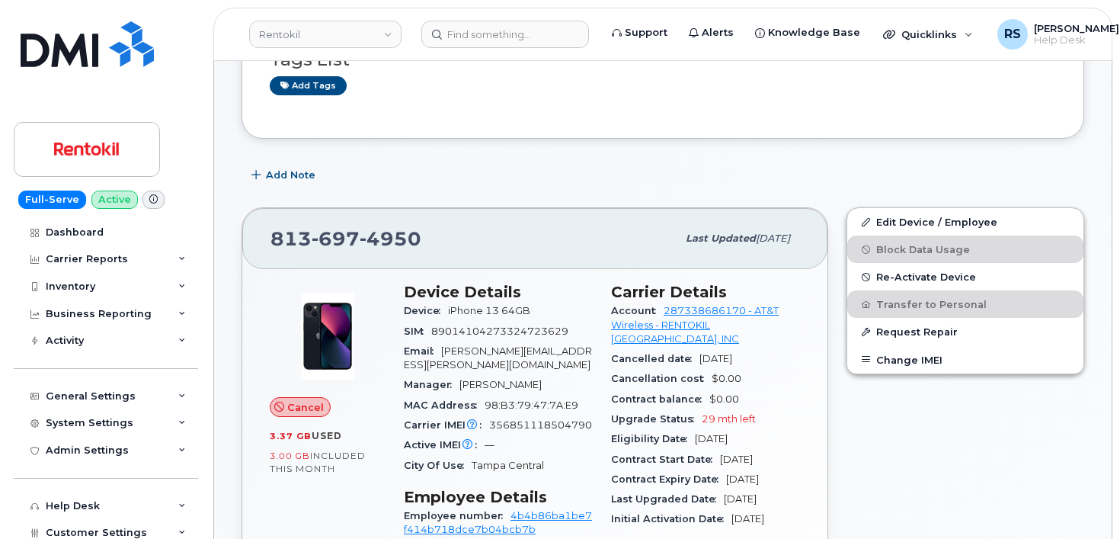
click at [913, 461] on div "Edit Device / Employee Block Data Usage Re-Activate Device Transfer to Personal…" at bounding box center [966, 490] width 256 height 585
drag, startPoint x: 424, startPoint y: 235, endPoint x: 270, endPoint y: 239, distance: 154.8
click at [270, 239] on div "[PHONE_NUMBER] Last updated [DATE]" at bounding box center [534, 238] width 585 height 61
copy span "[PHONE_NUMBER]"
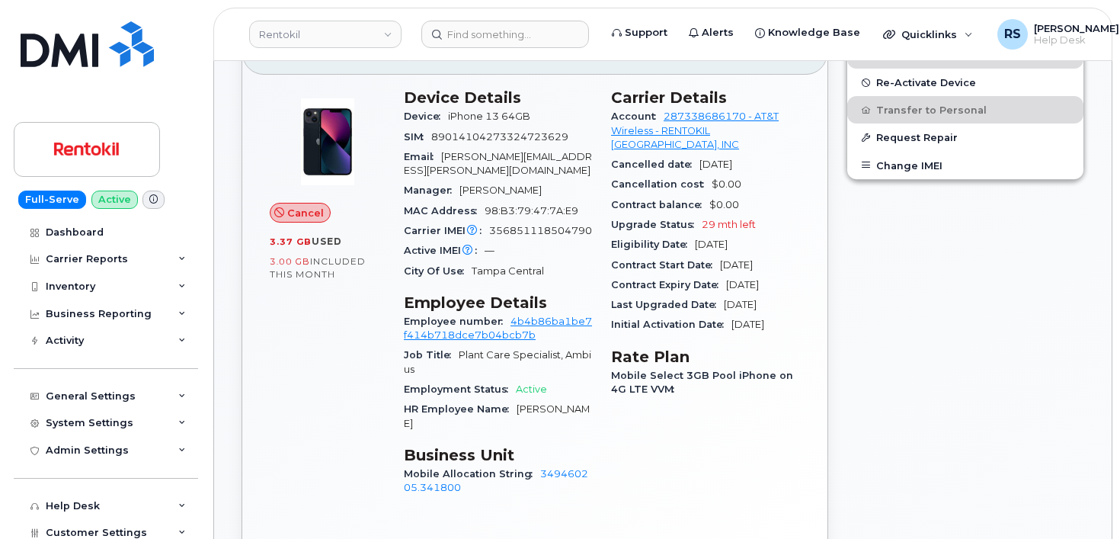
scroll to position [406, 0]
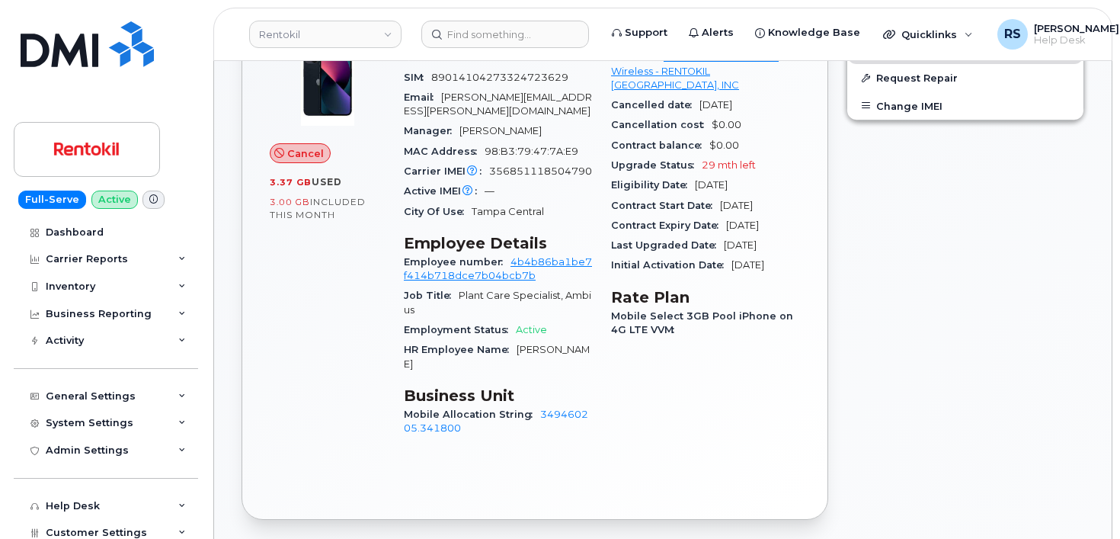
click at [8, 469] on div "Full-Serve Active Dashboard Carrier Reports Monthly Billing Data Daily Data Poo…" at bounding box center [103, 269] width 207 height 539
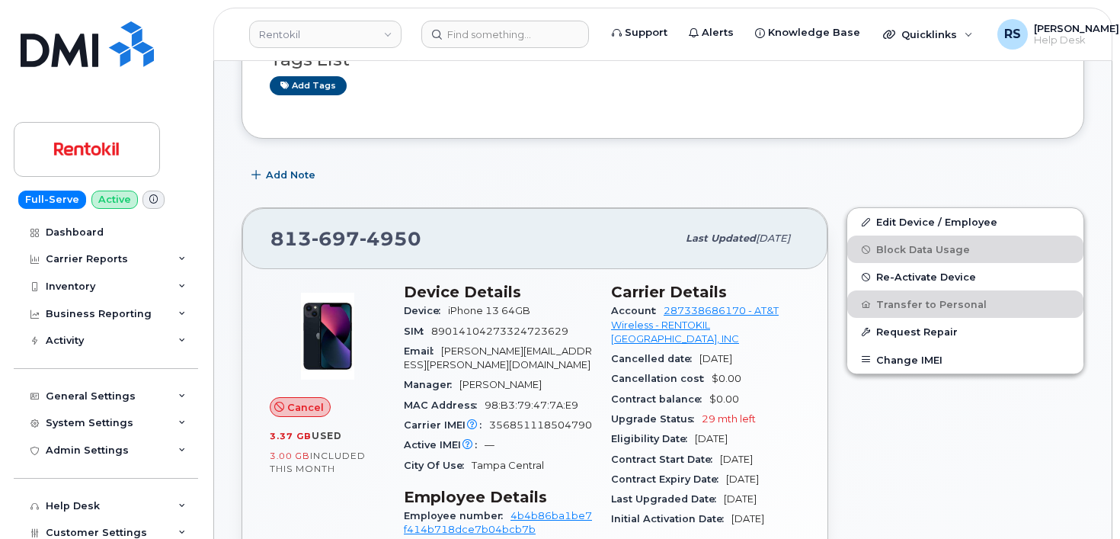
scroll to position [203, 0]
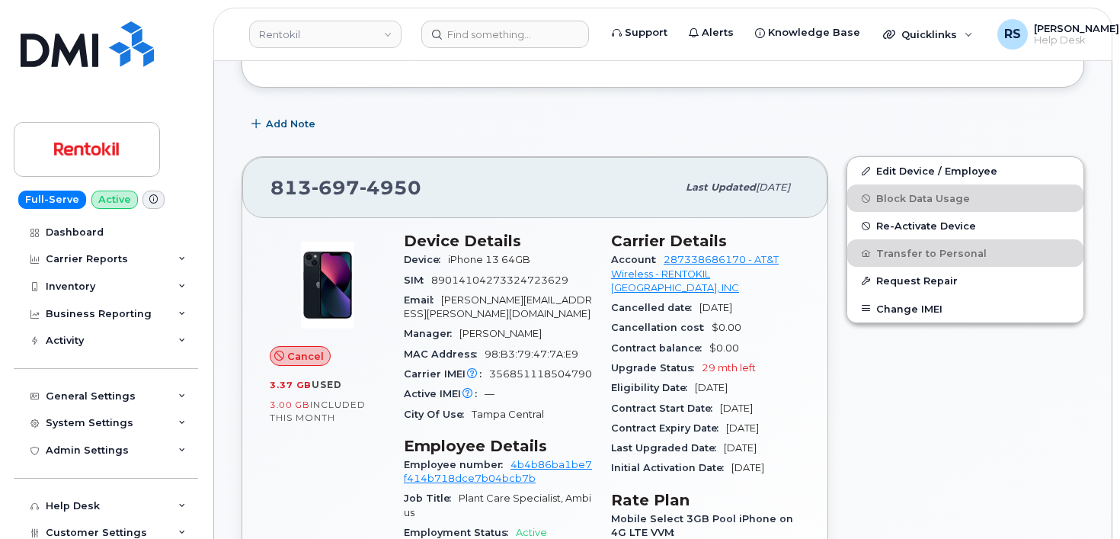
click at [767, 119] on div "Add Note" at bounding box center [663, 124] width 843 height 27
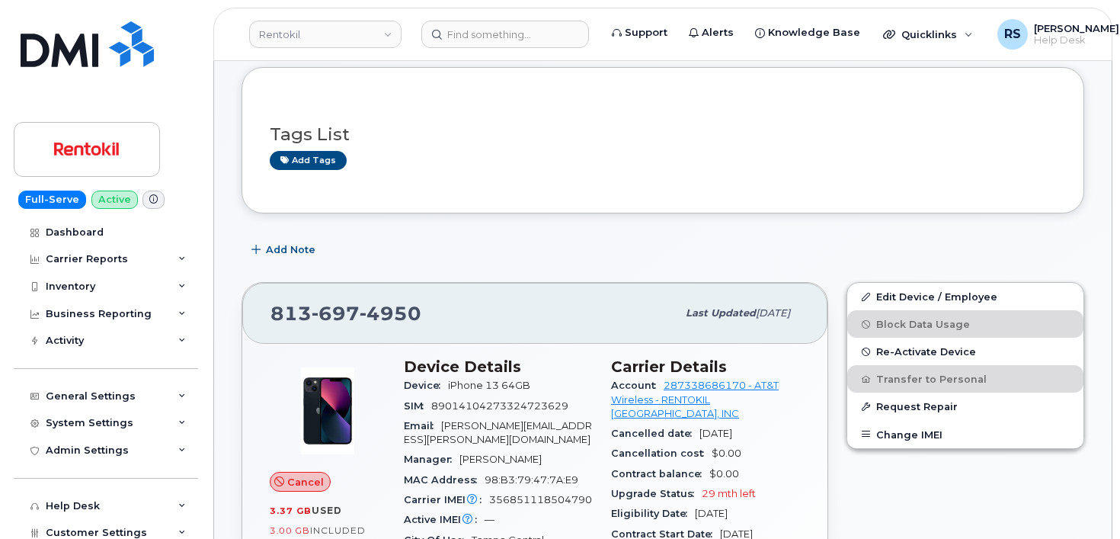
scroll to position [51, 0]
